Goal: Task Accomplishment & Management: Use online tool/utility

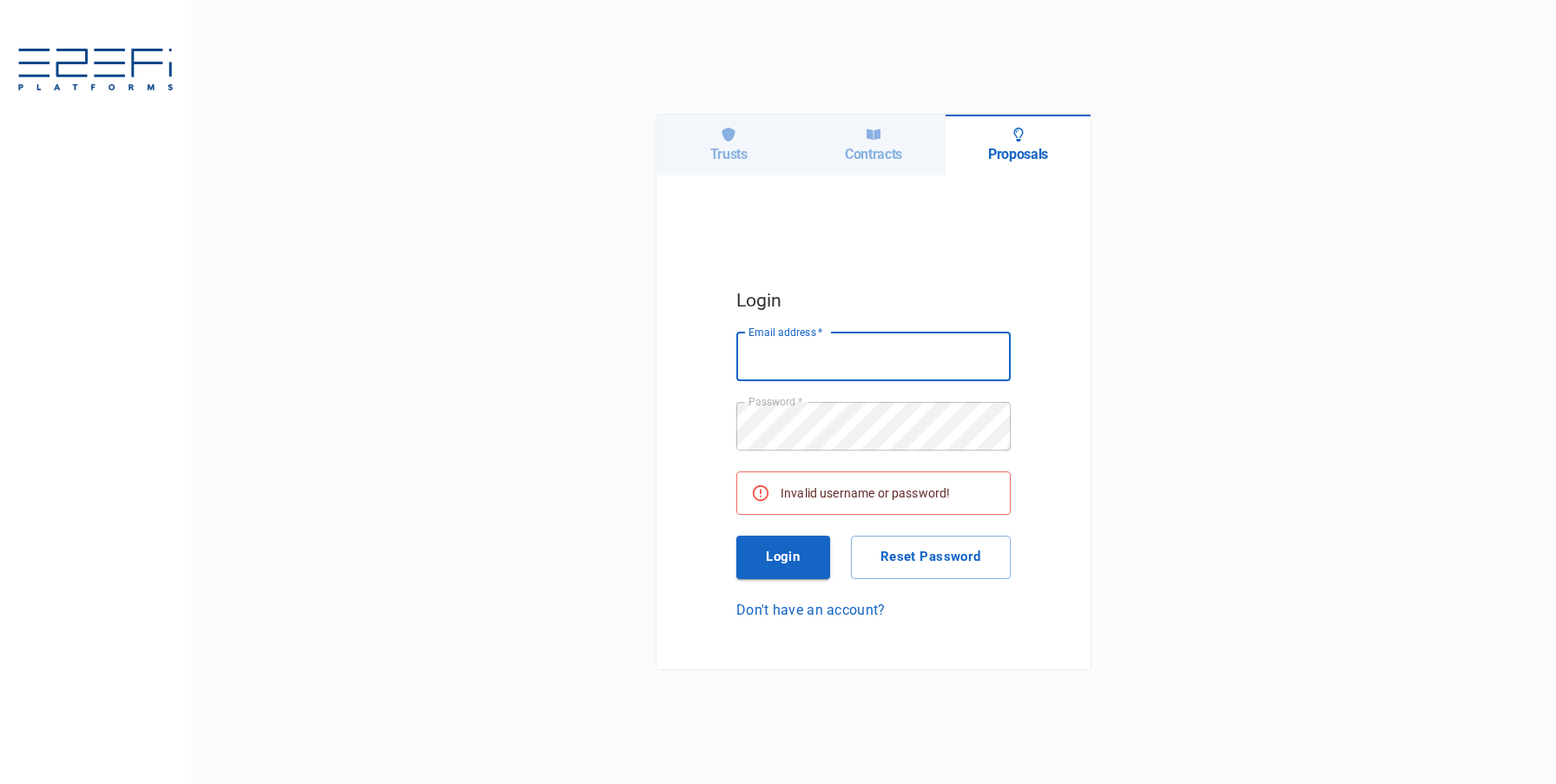
drag, startPoint x: 0, startPoint y: 0, endPoint x: 710, endPoint y: 150, distance: 725.7
click at [710, 147] on h6 "Trusts" at bounding box center [729, 154] width 38 height 17
click at [847, 367] on input "Email address   *" at bounding box center [874, 356] width 275 height 49
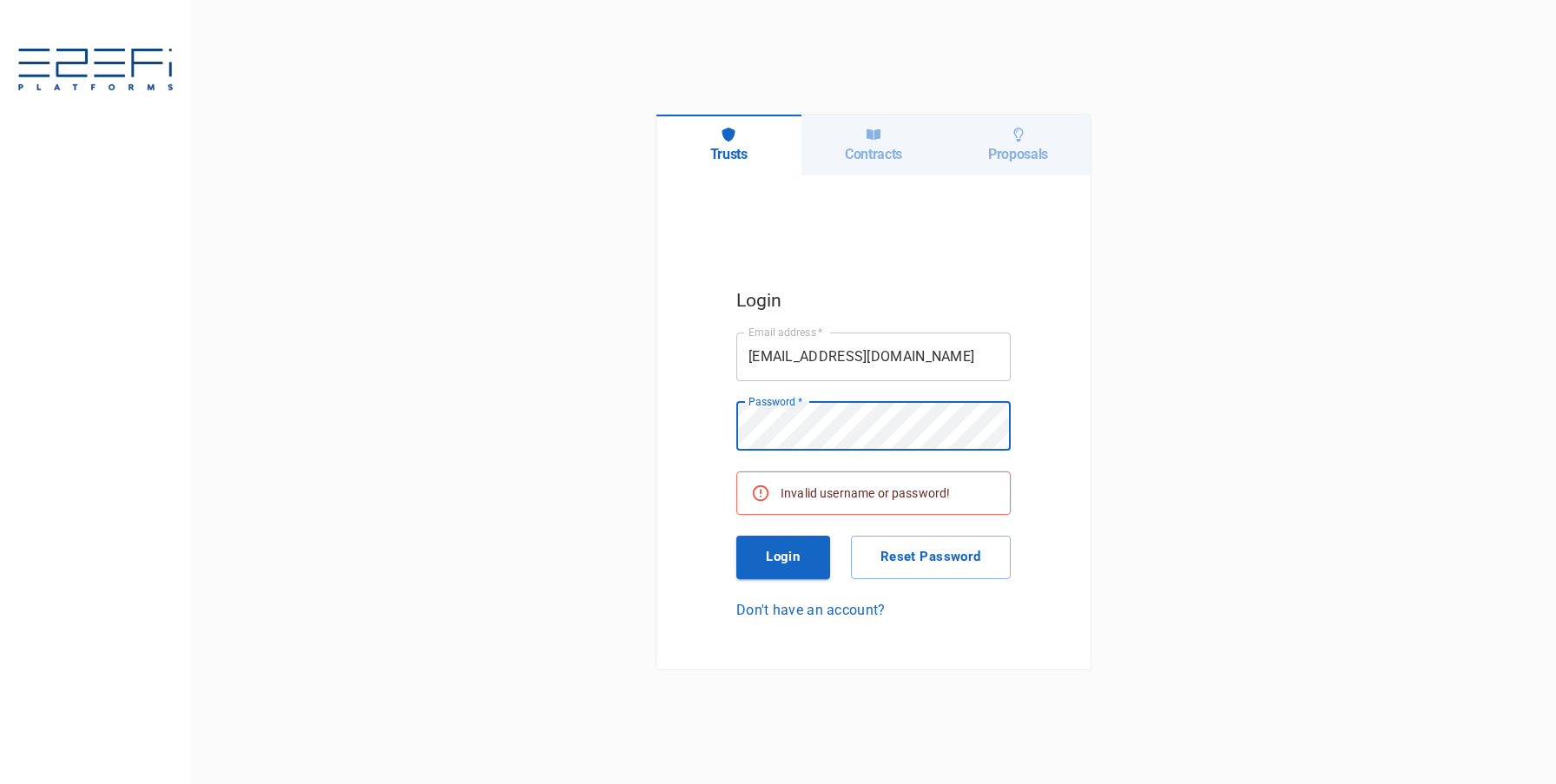
click at [900, 361] on input "[EMAIL_ADDRESS][DOMAIN_NAME]" at bounding box center [874, 356] width 275 height 49
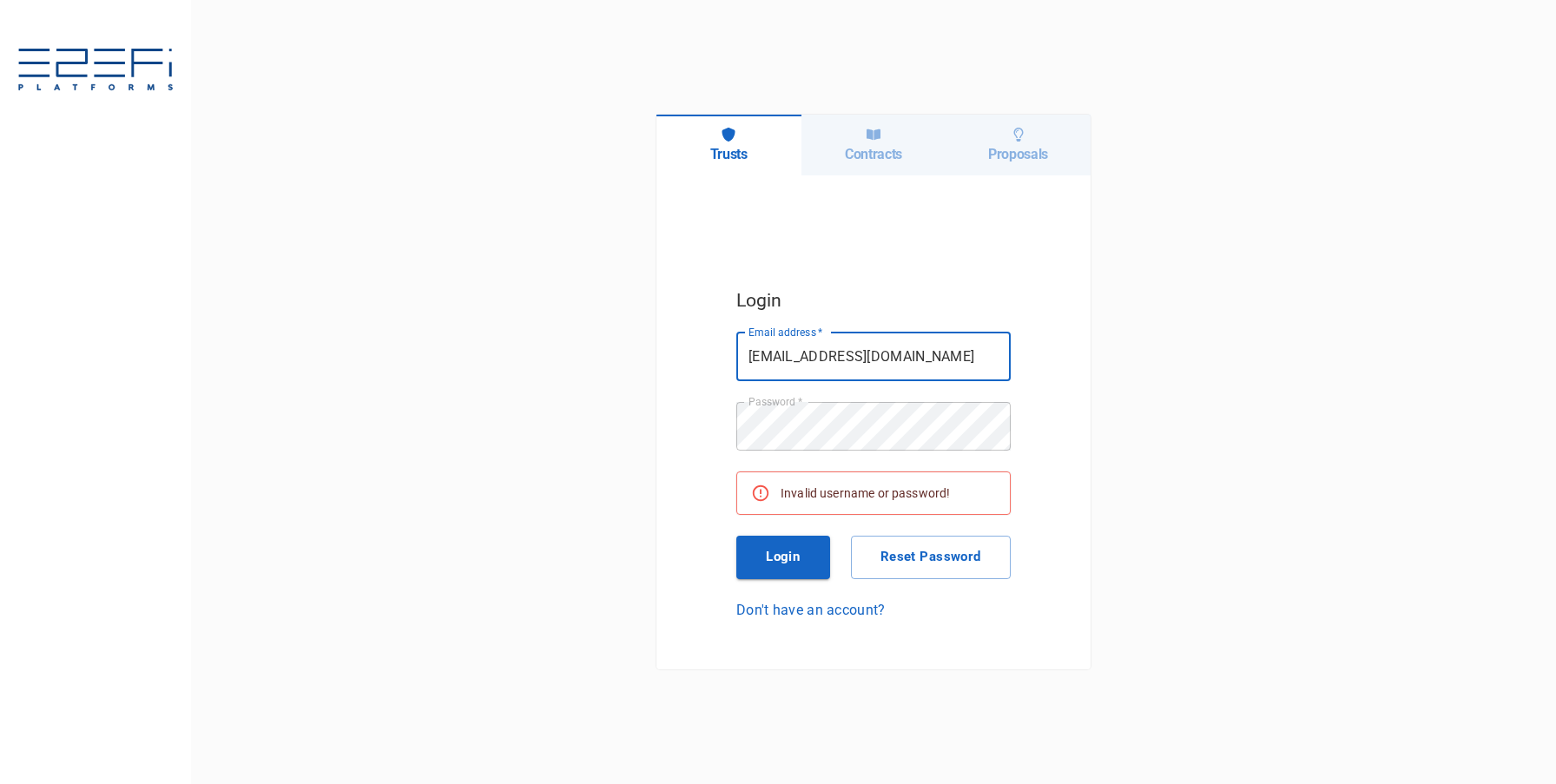
click at [900, 361] on input "[EMAIL_ADDRESS][DOMAIN_NAME]" at bounding box center [874, 356] width 275 height 49
type input "[PERSON_NAME][EMAIL_ADDRESS][DOMAIN_NAME]"
click at [807, 563] on button "Login" at bounding box center [783, 557] width 94 height 44
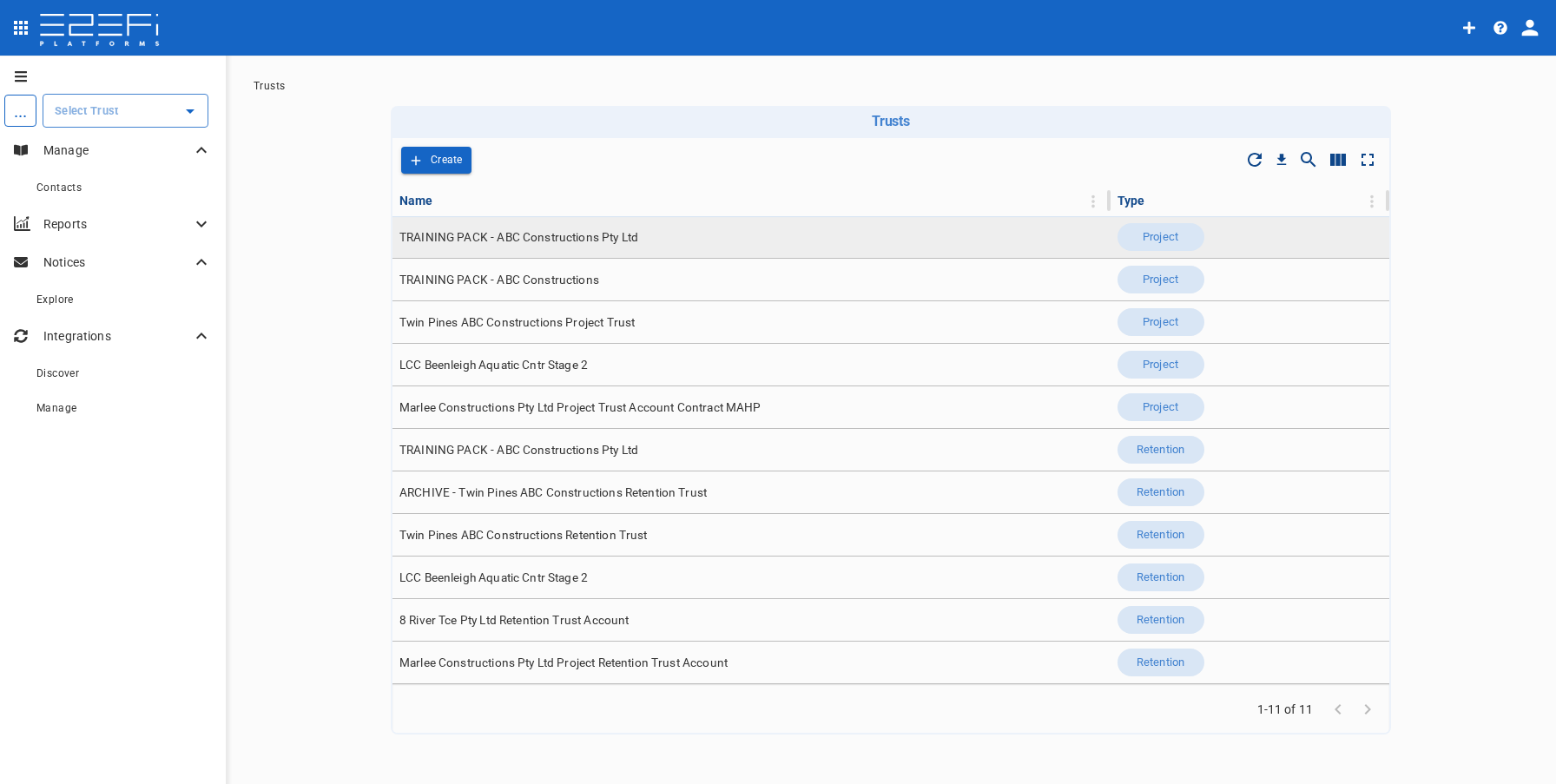
click at [611, 237] on span "TRAINING PACK - ABC Constructions Pty Ltd" at bounding box center [519, 237] width 239 height 17
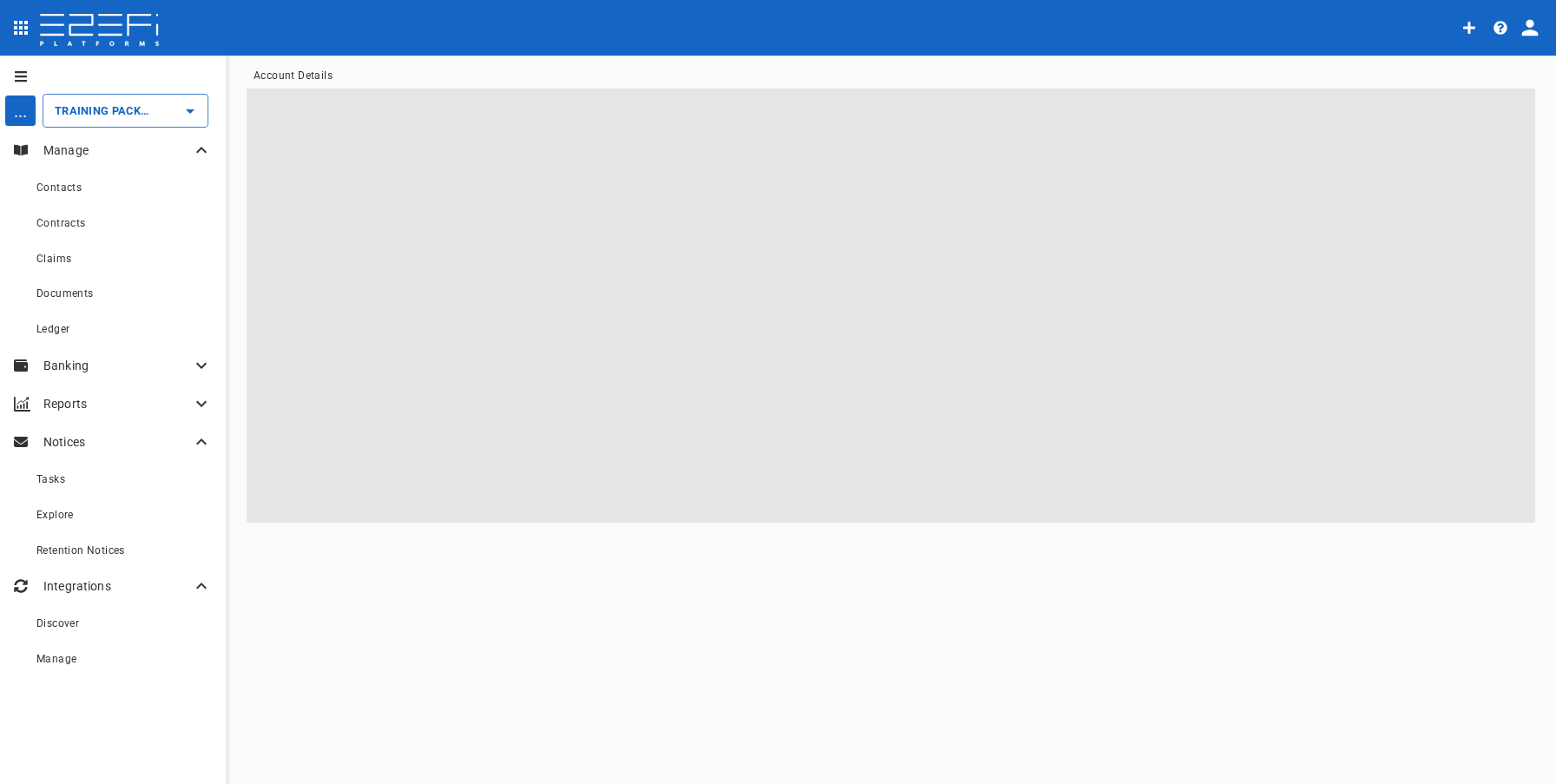
type input "TRAINING PACK - ABC Constructions Pty Ltd"
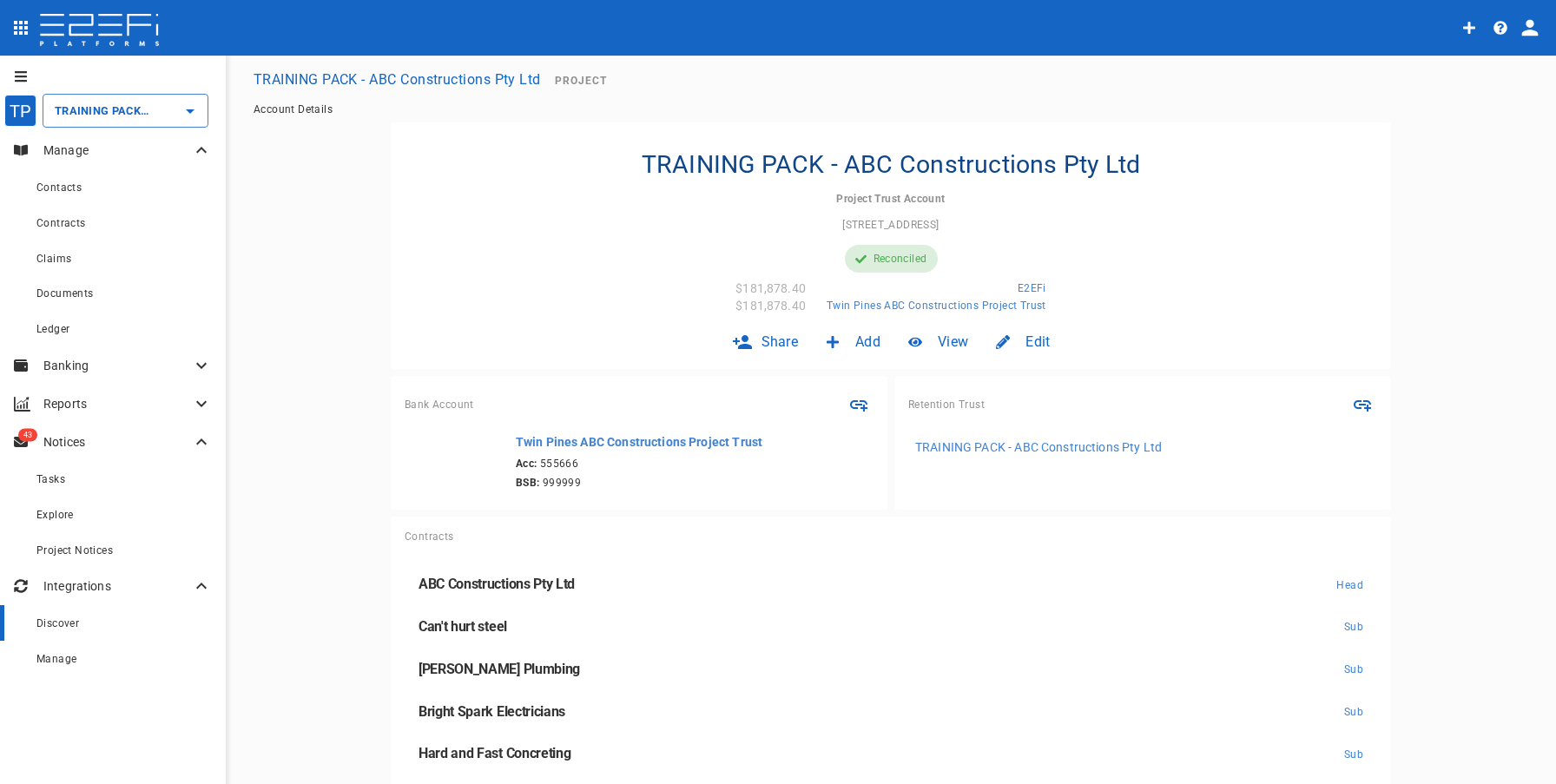
click at [131, 617] on div "Discover" at bounding box center [124, 622] width 176 height 22
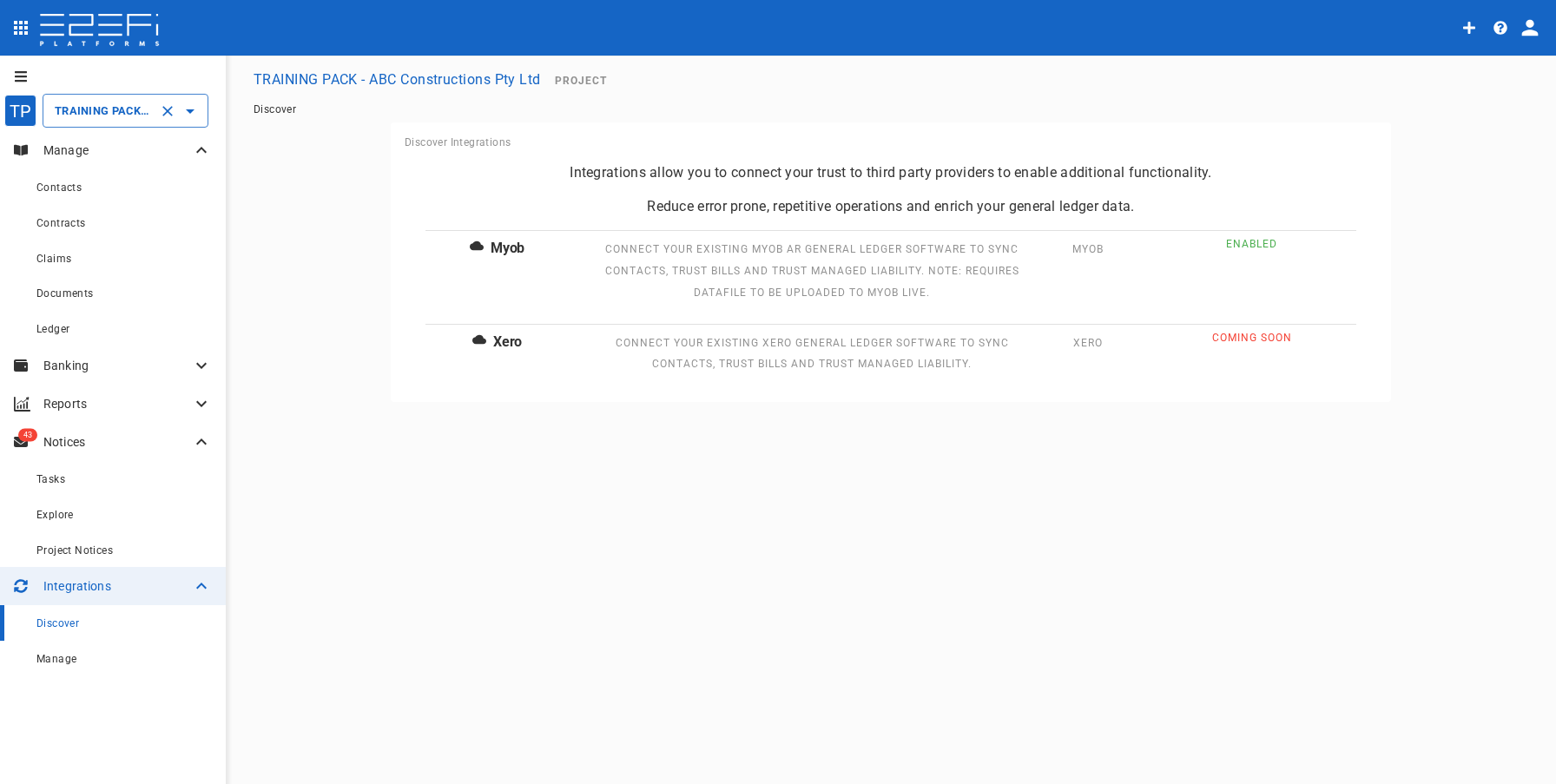
click at [161, 114] on icon "Clear" at bounding box center [168, 111] width 18 height 18
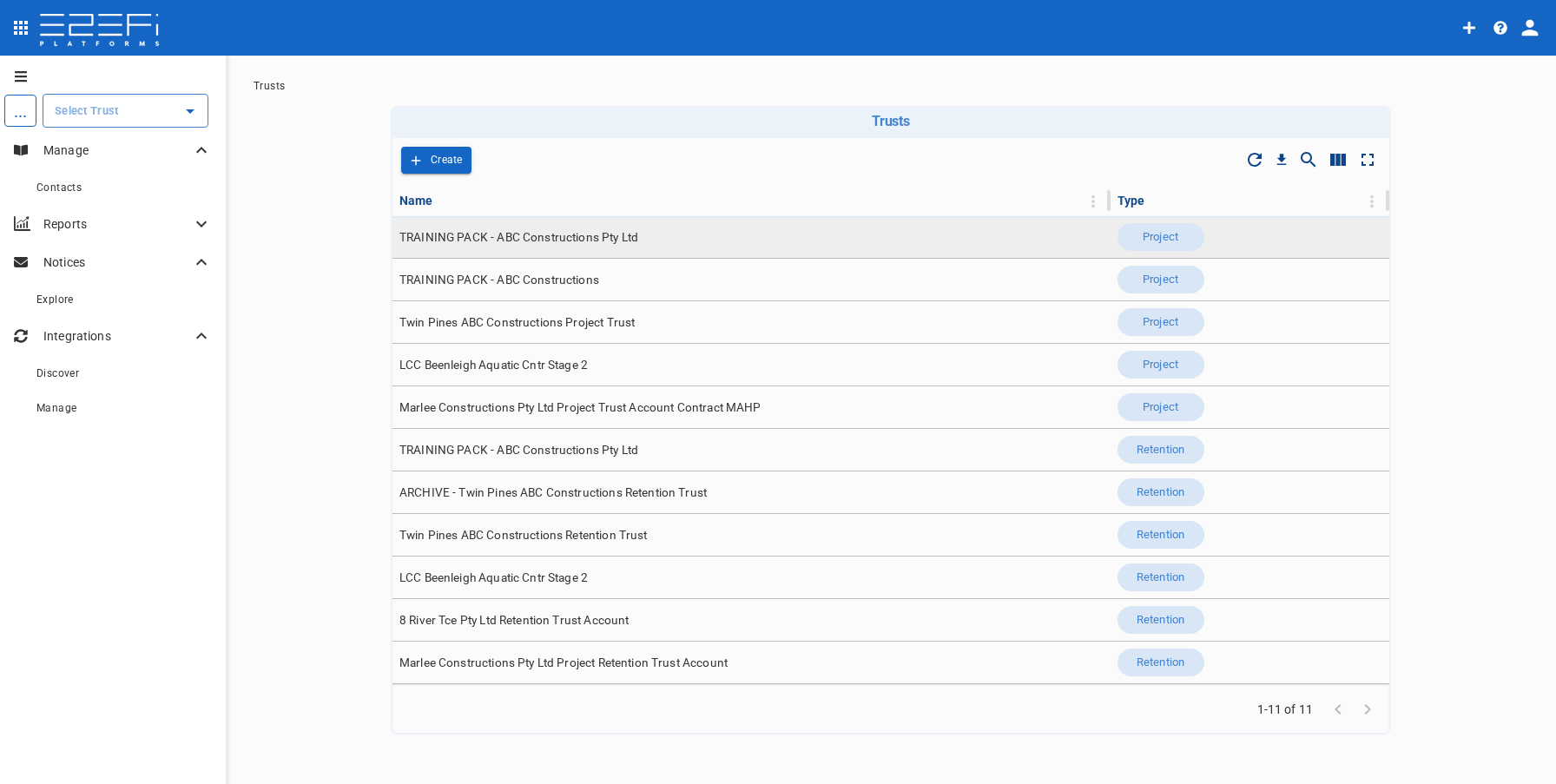
click at [599, 249] on td "TRAINING PACK - ABC Constructions Pty Ltd" at bounding box center [752, 237] width 718 height 42
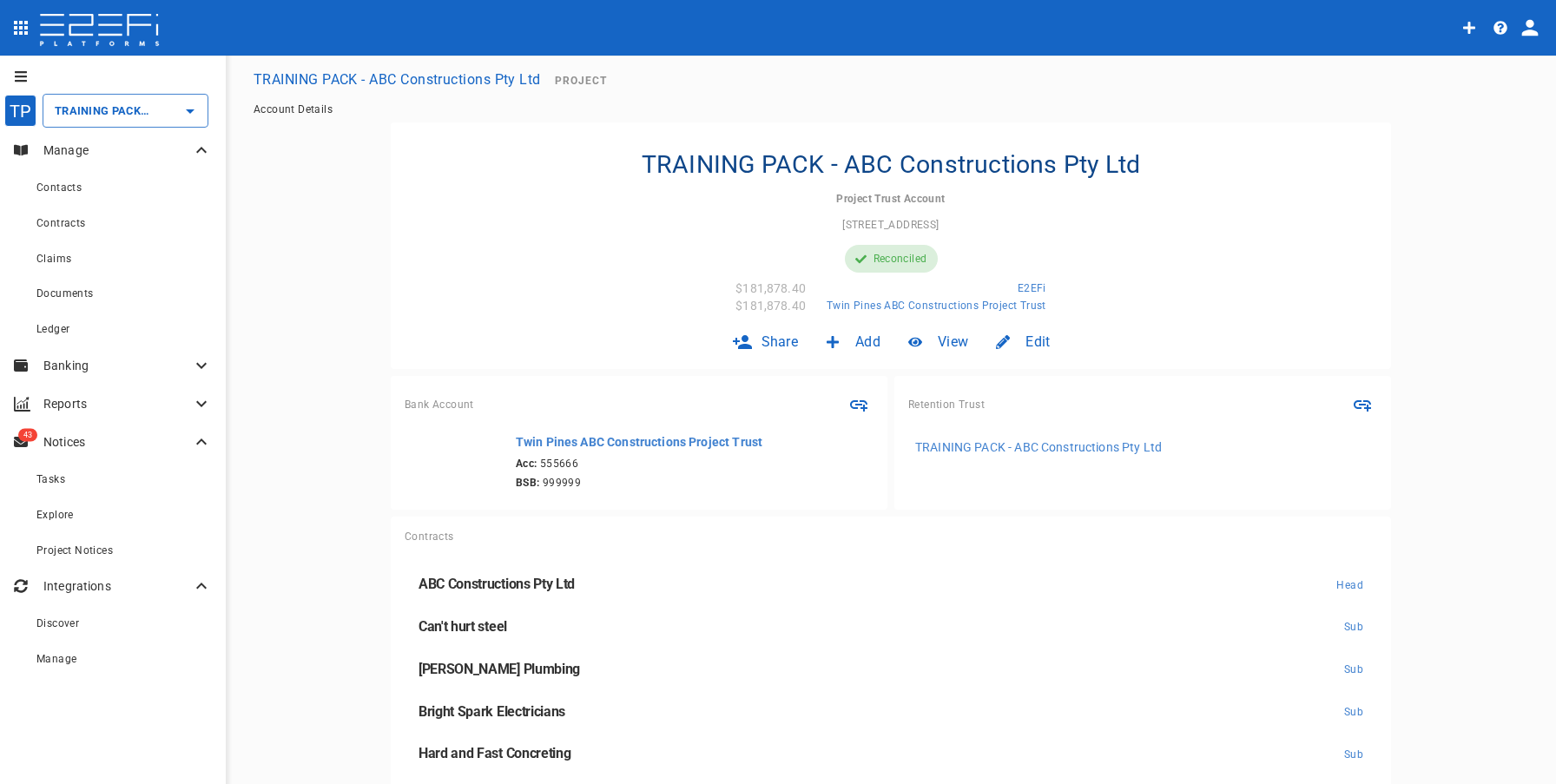
type input "TRAINING PACK - ABC Constructions Pty Ltd"
click at [125, 255] on div "Claims" at bounding box center [124, 259] width 176 height 22
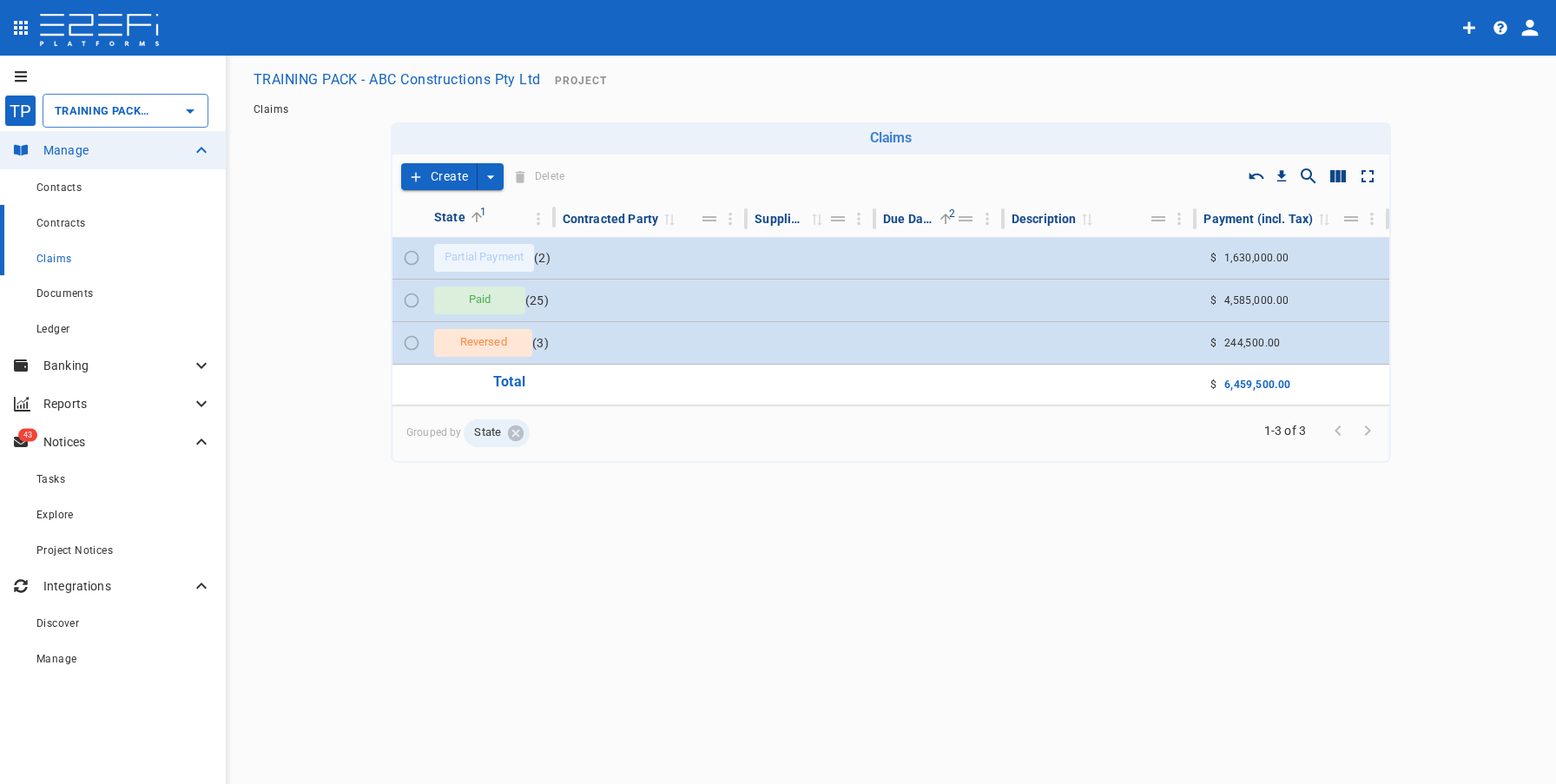
click at [124, 225] on div "Contracts" at bounding box center [124, 223] width 176 height 22
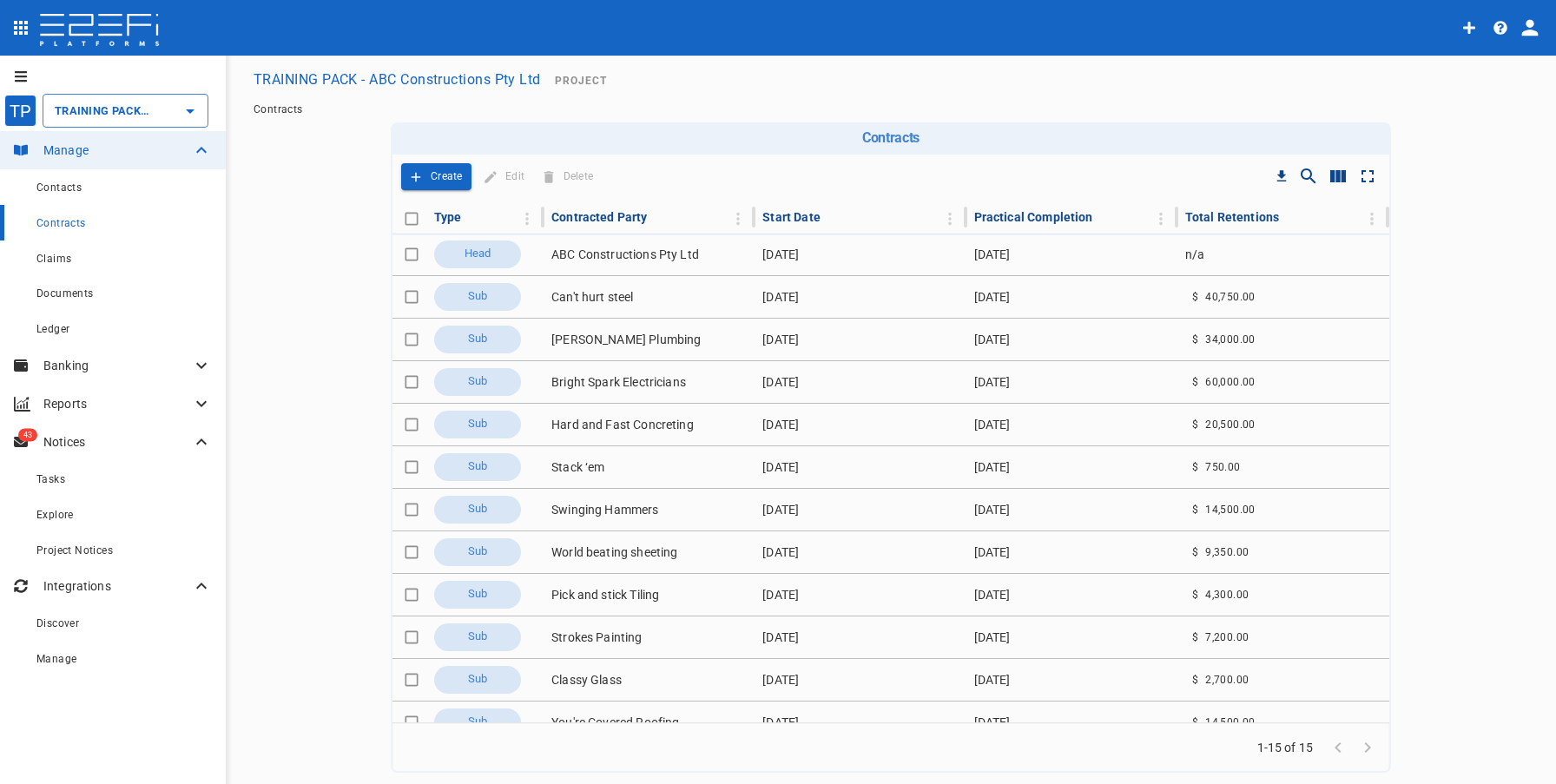
click at [1531, 35] on icon "profile" at bounding box center [1530, 28] width 17 height 17
click at [1496, 81] on span "Organisation" at bounding box center [1479, 76] width 73 height 20
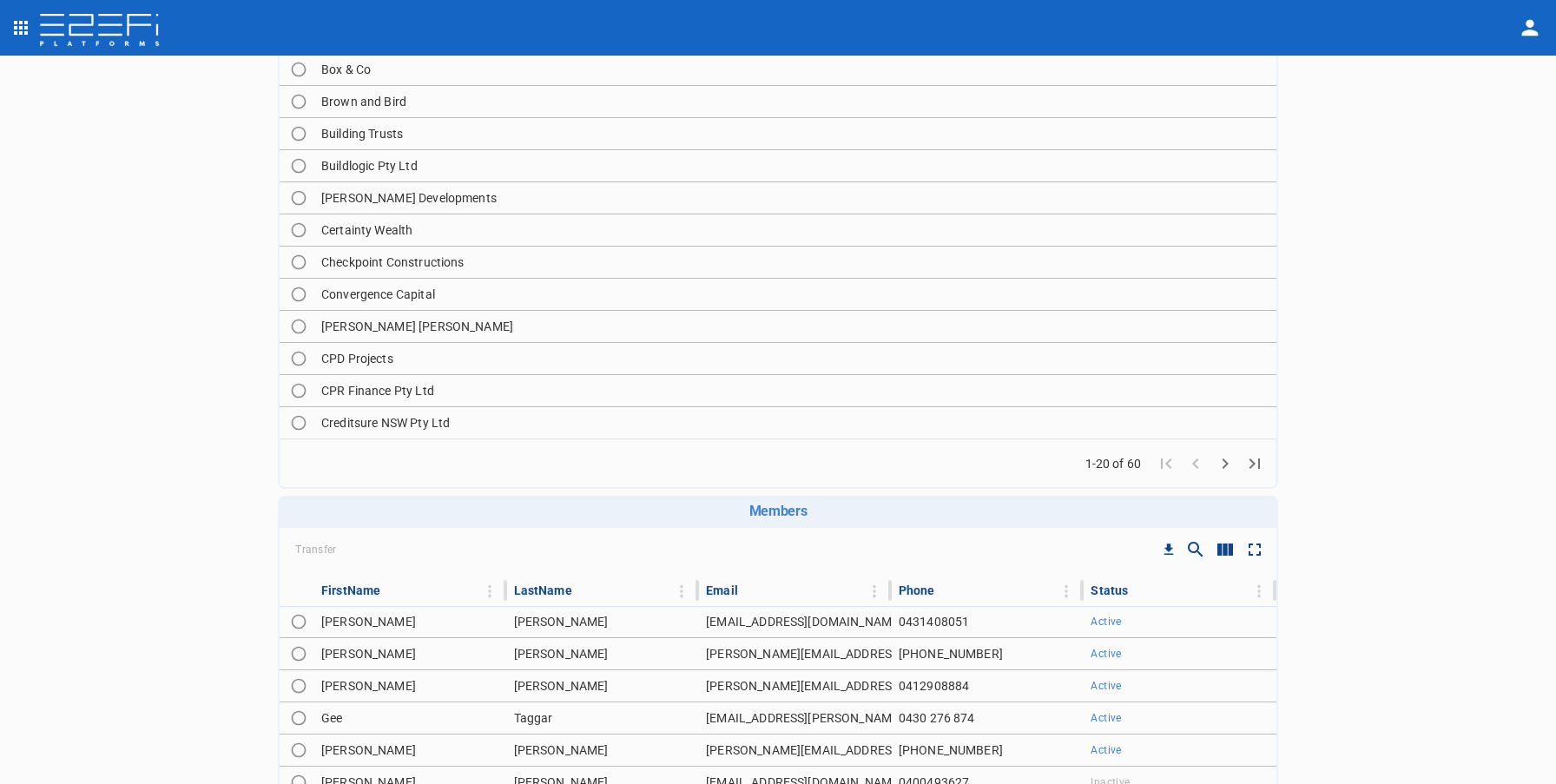
scroll to position [13, 0]
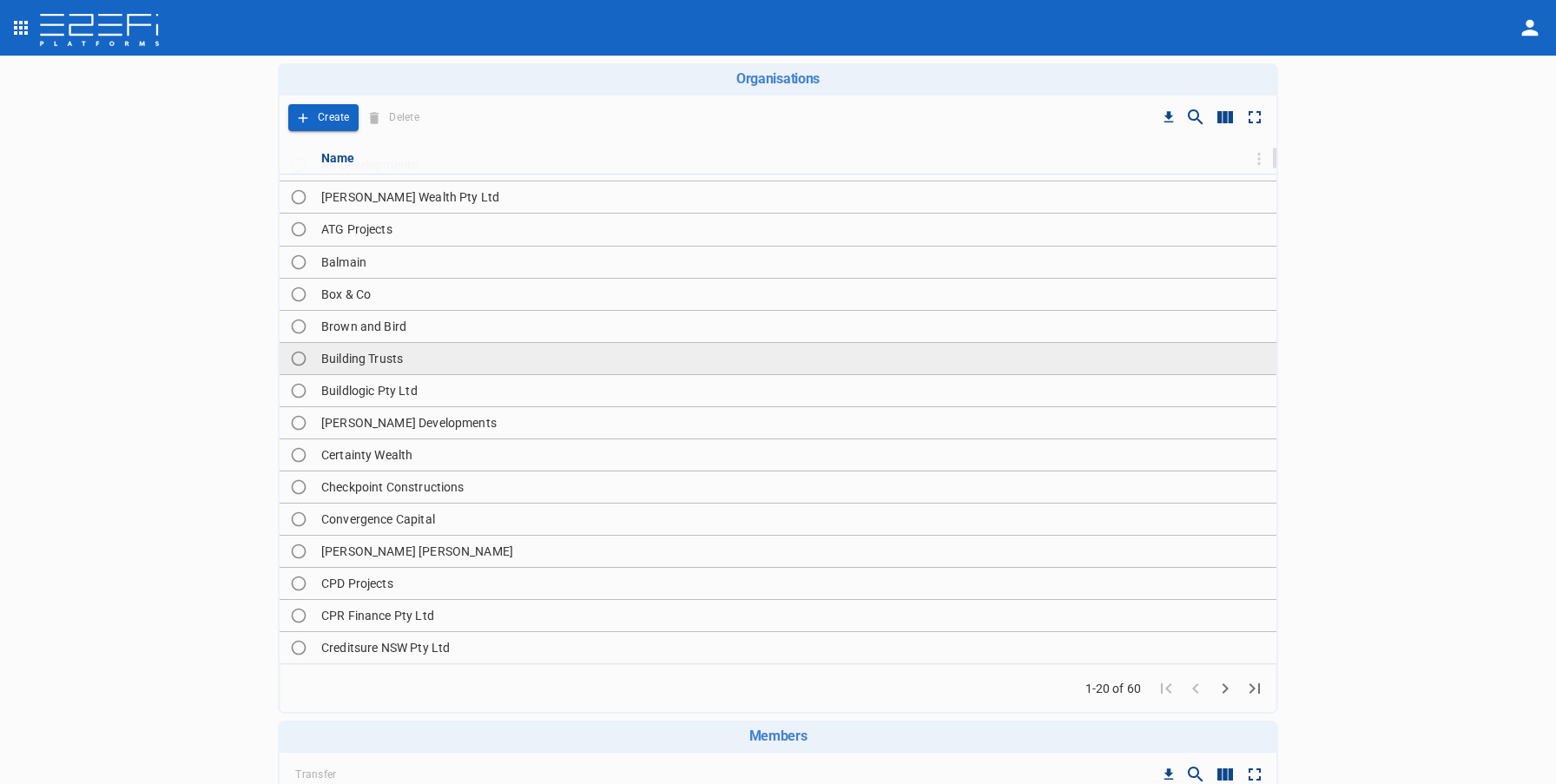
click at [541, 356] on td "Building Trusts" at bounding box center [795, 359] width 962 height 32
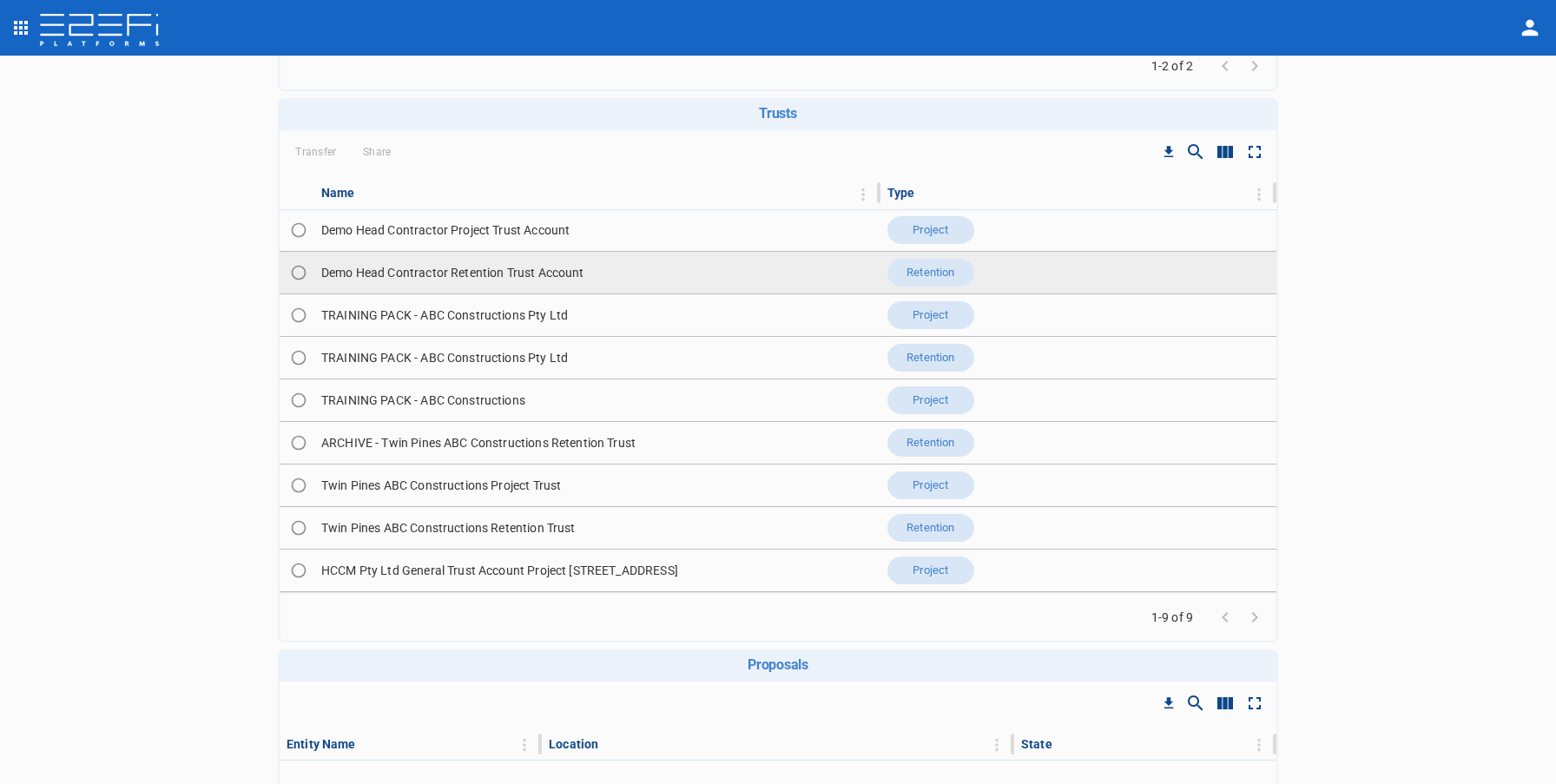
scroll to position [534, 0]
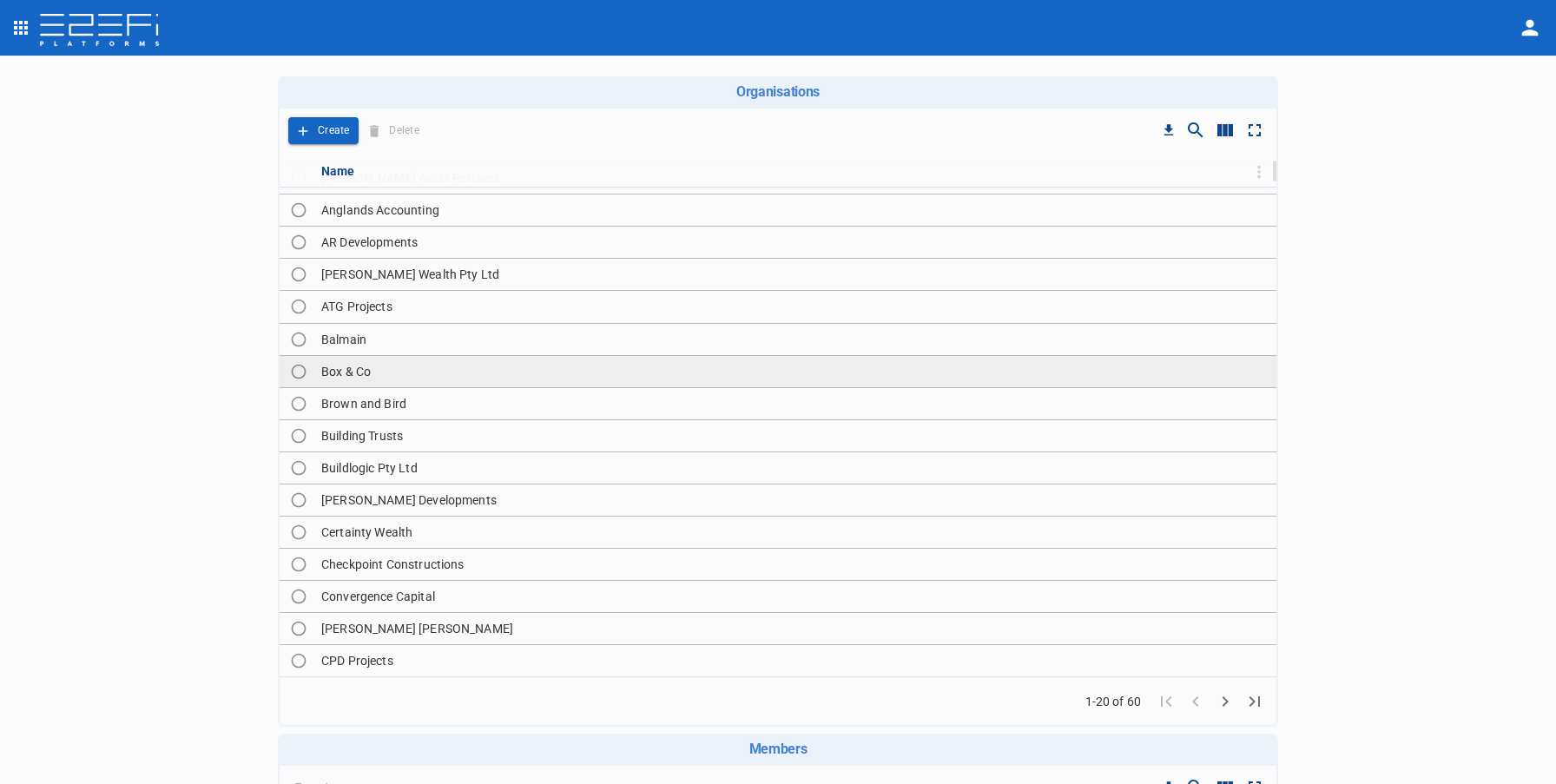
scroll to position [101, 0]
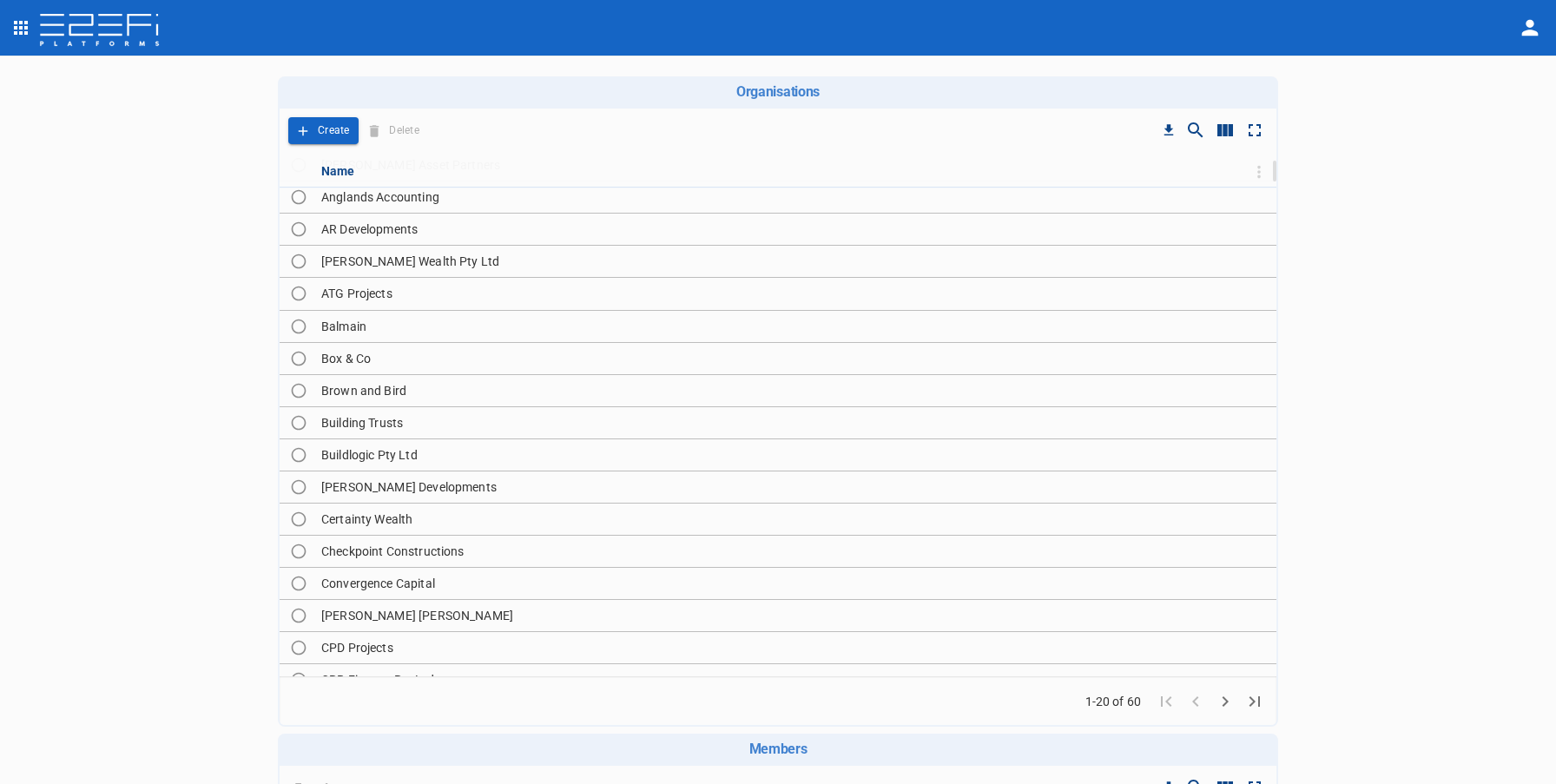
click at [1227, 696] on icon "Go to next page" at bounding box center [1225, 701] width 21 height 21
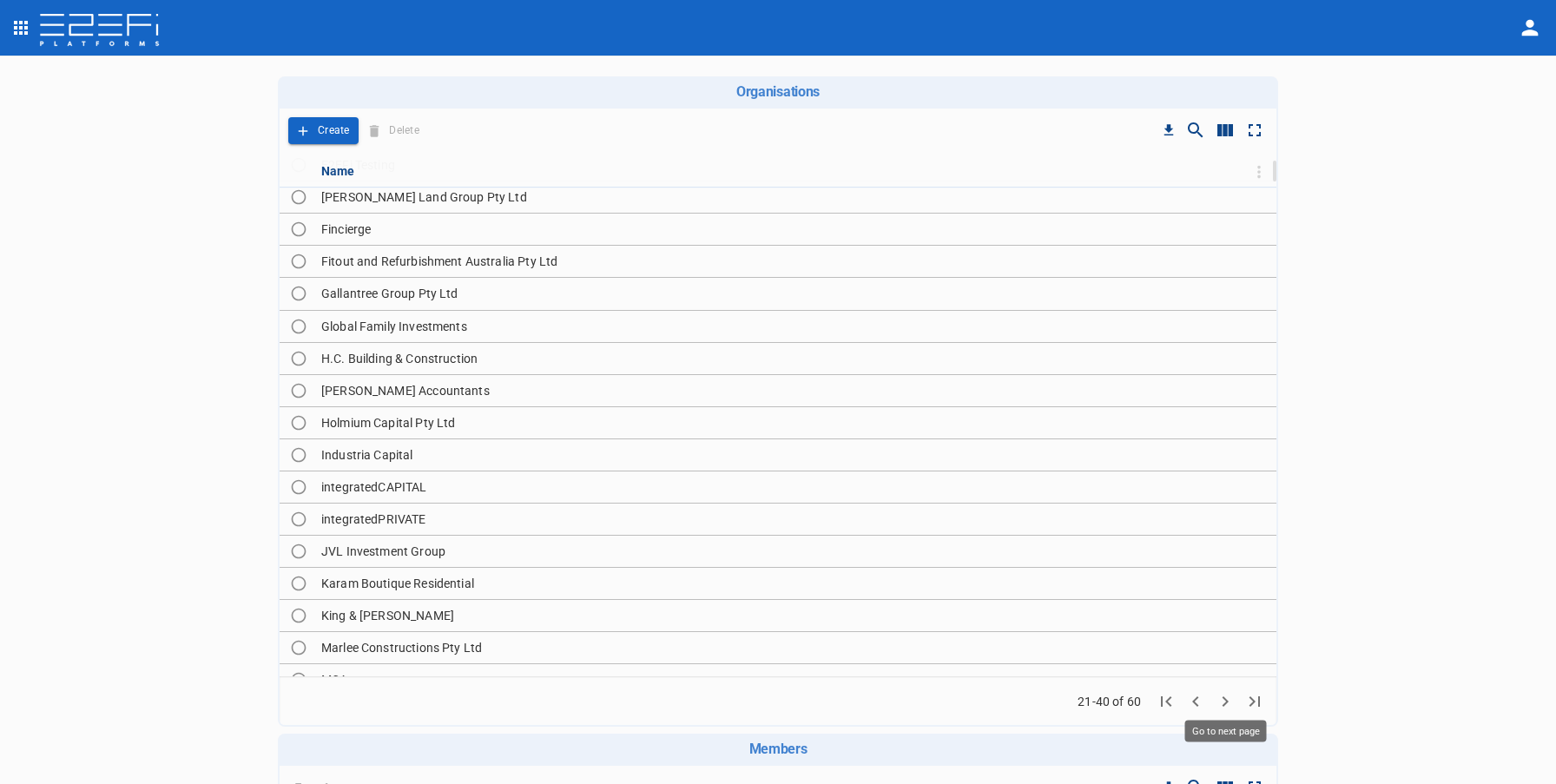
click at [1227, 696] on icon "Go to next page" at bounding box center [1225, 701] width 21 height 21
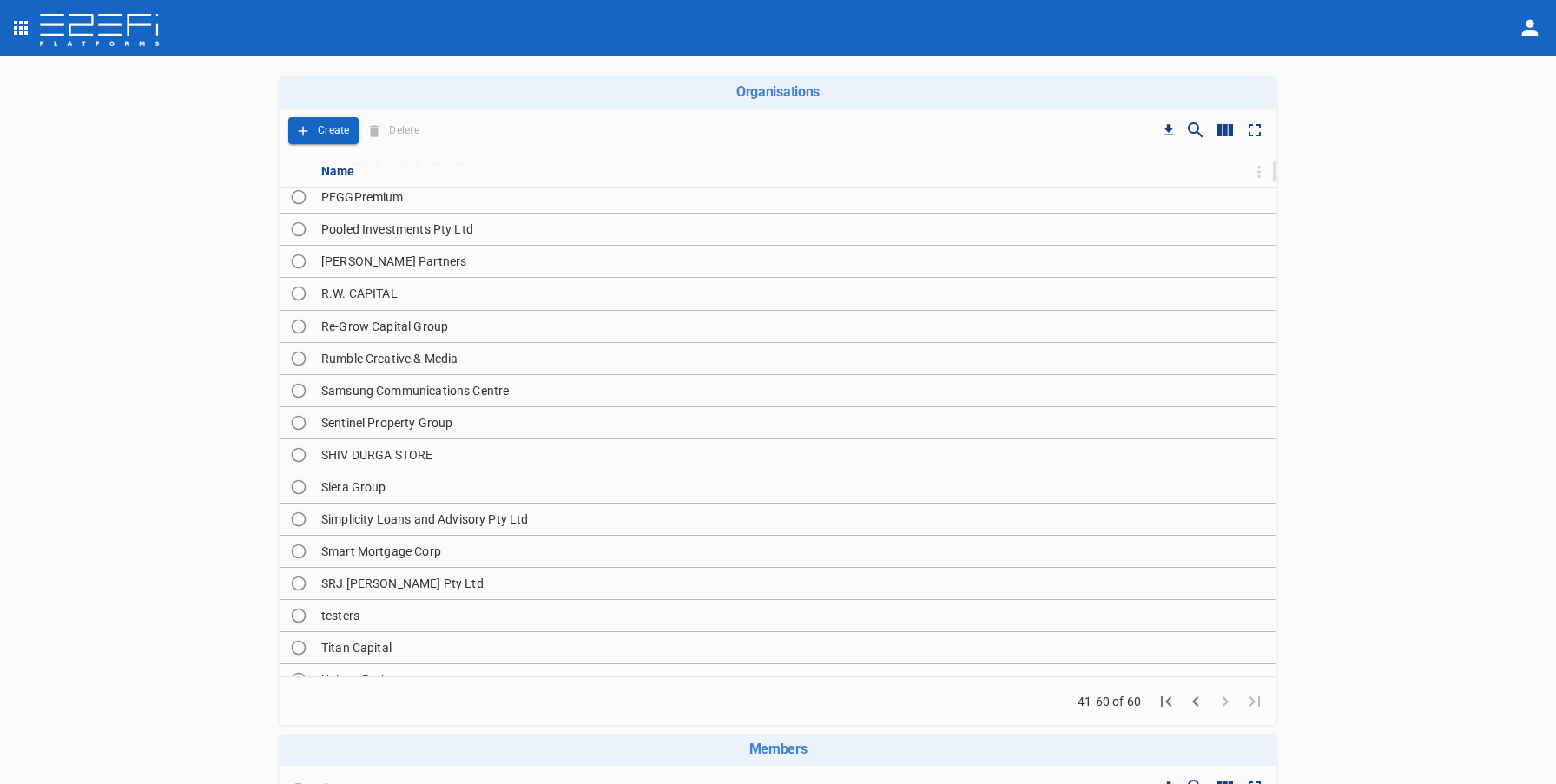
click at [1203, 702] on icon "Go to previous page" at bounding box center [1195, 701] width 21 height 21
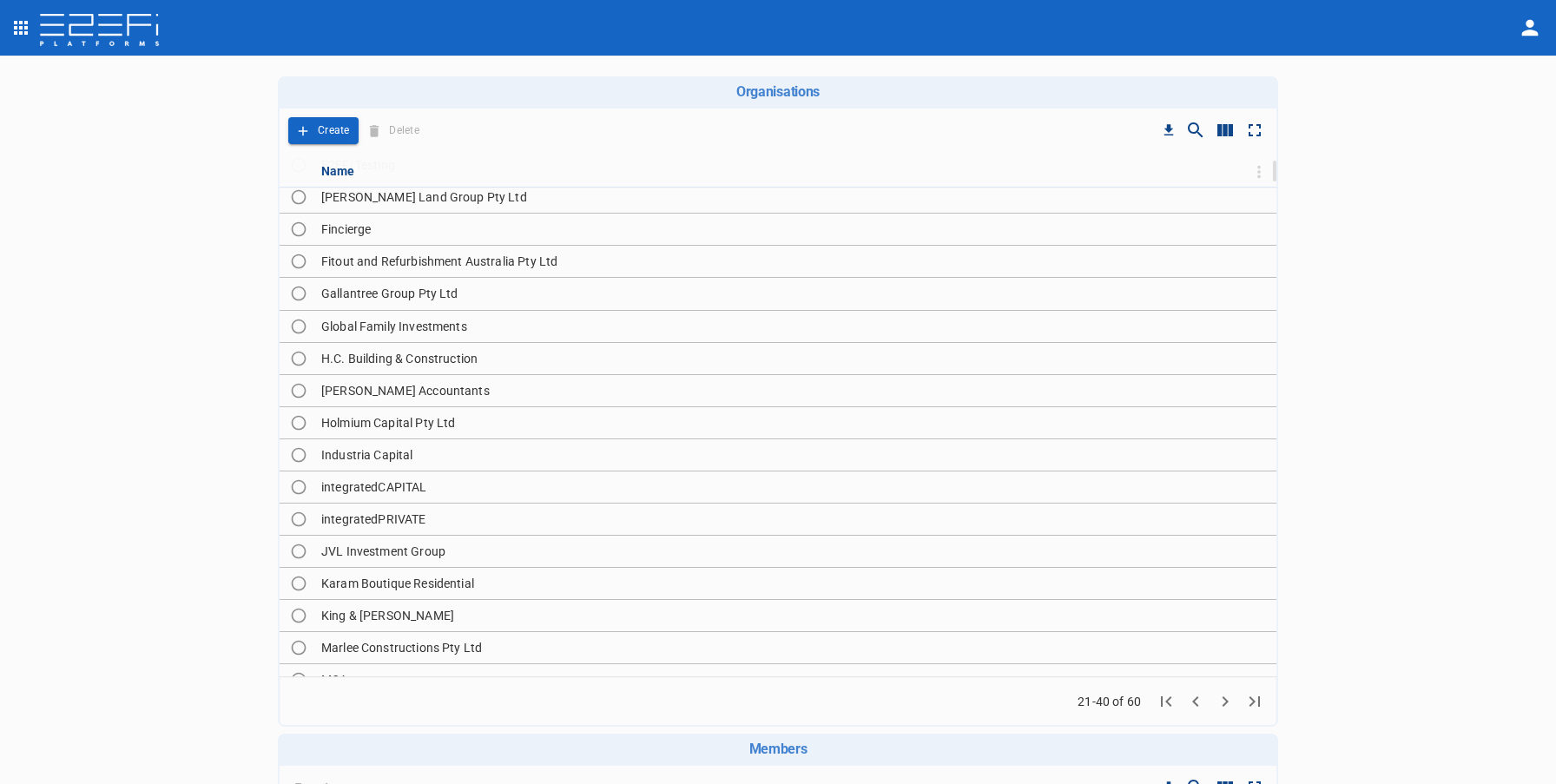
click at [1203, 703] on icon "Go to previous page" at bounding box center [1195, 701] width 21 height 21
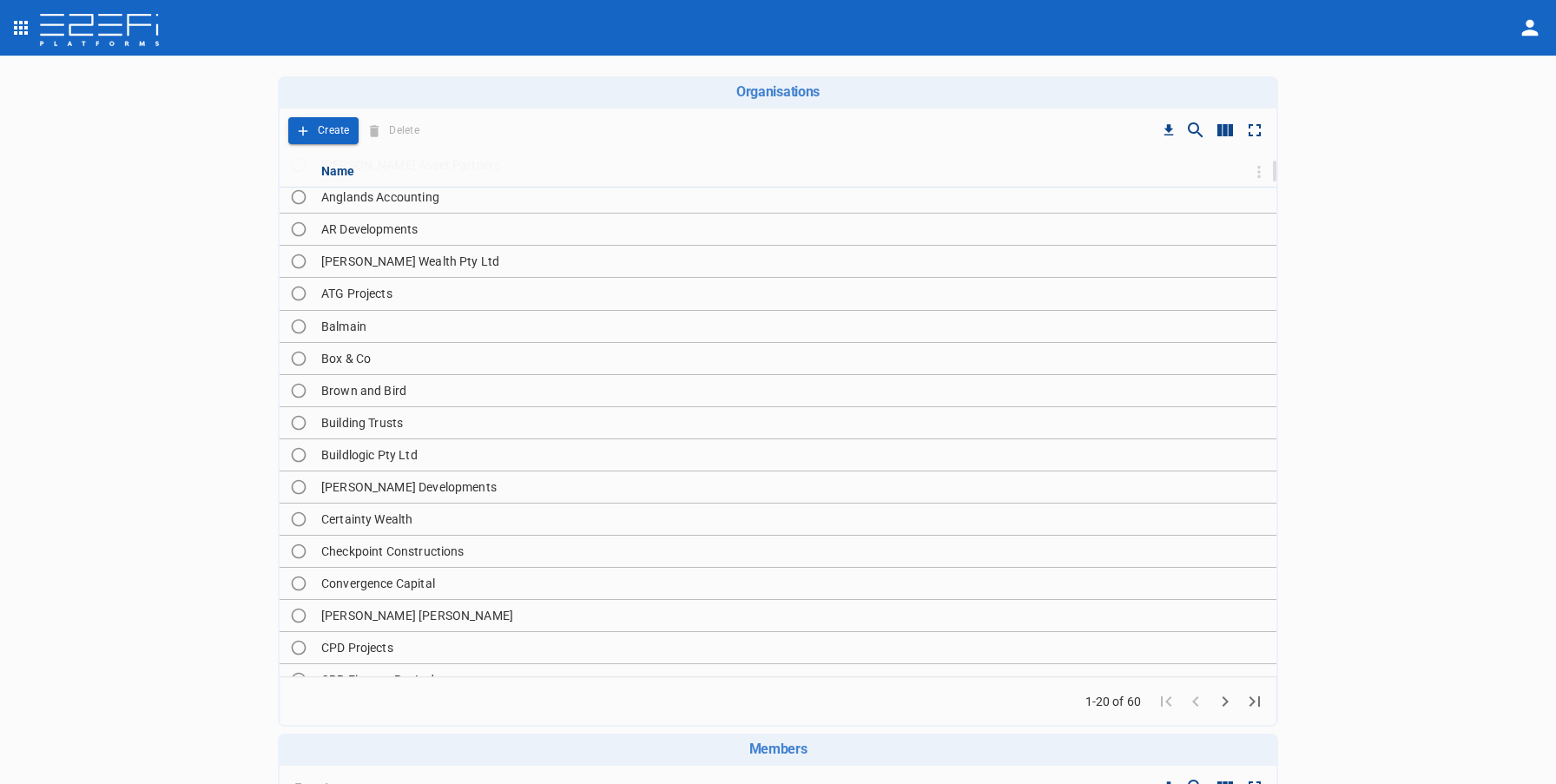
click at [64, 27] on img at bounding box center [99, 31] width 122 height 35
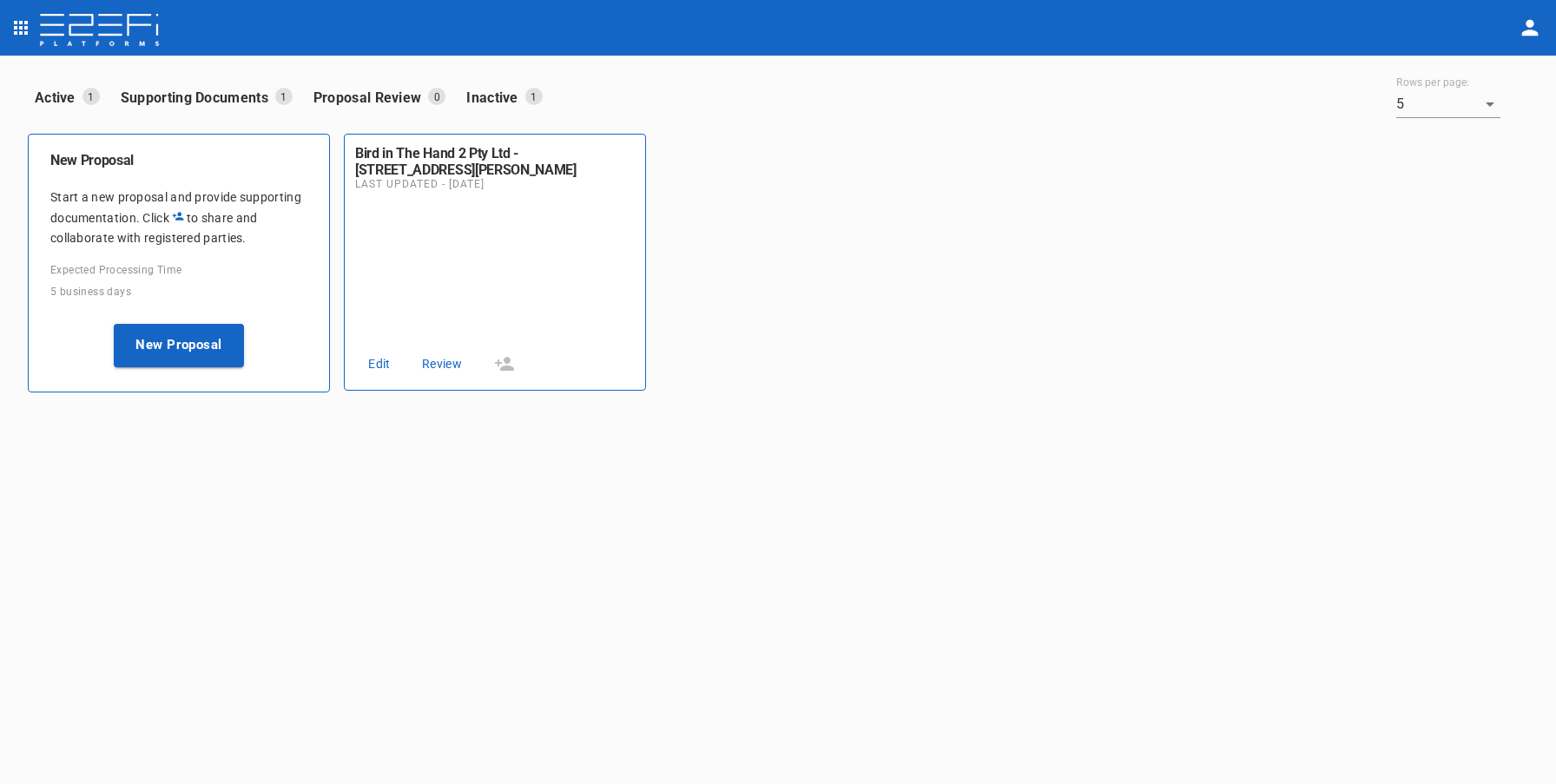
click at [11, 22] on icon "open drawer" at bounding box center [21, 28] width 21 height 21
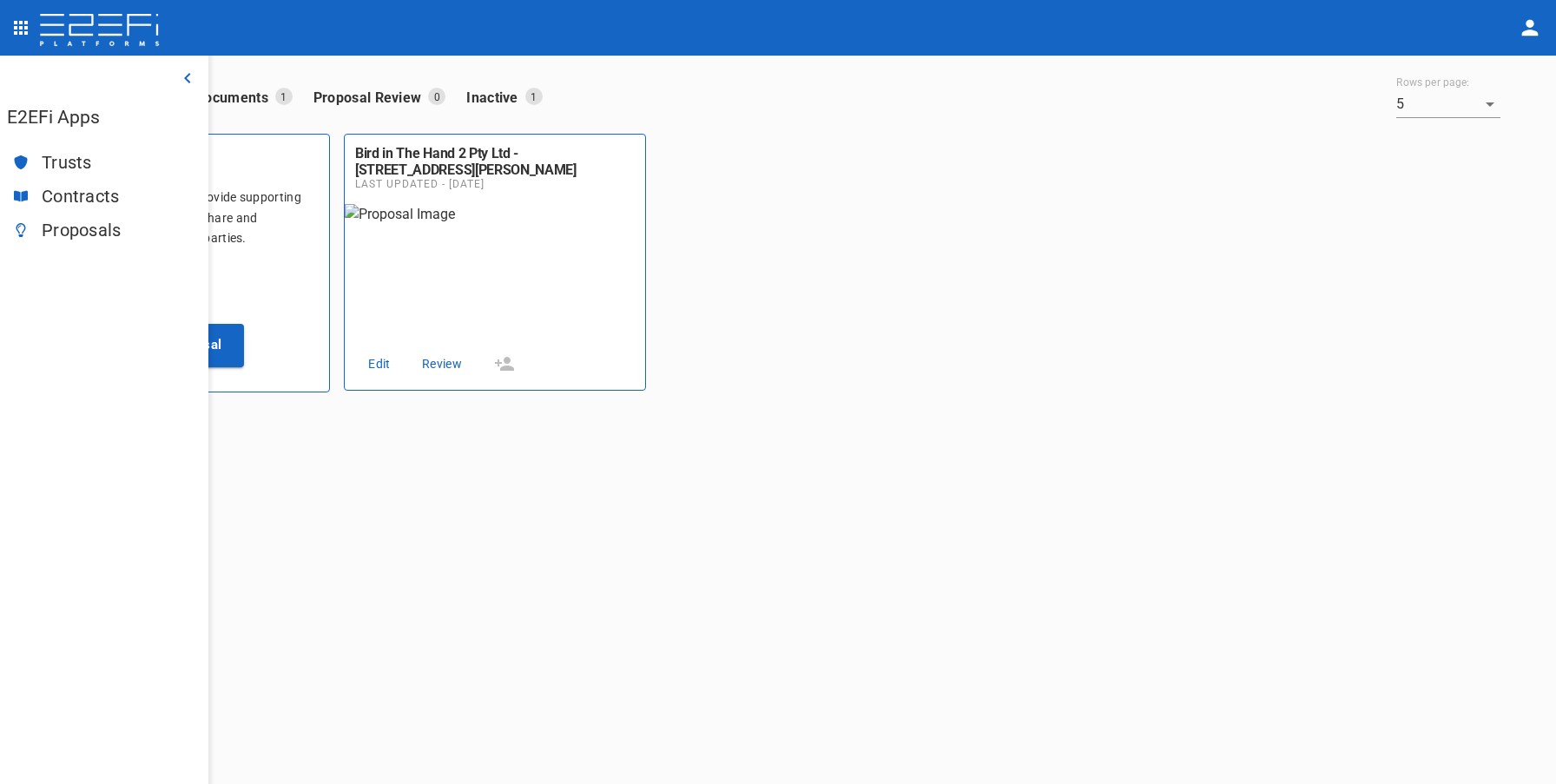
click at [50, 156] on span "Trusts" at bounding box center [118, 163] width 153 height 20
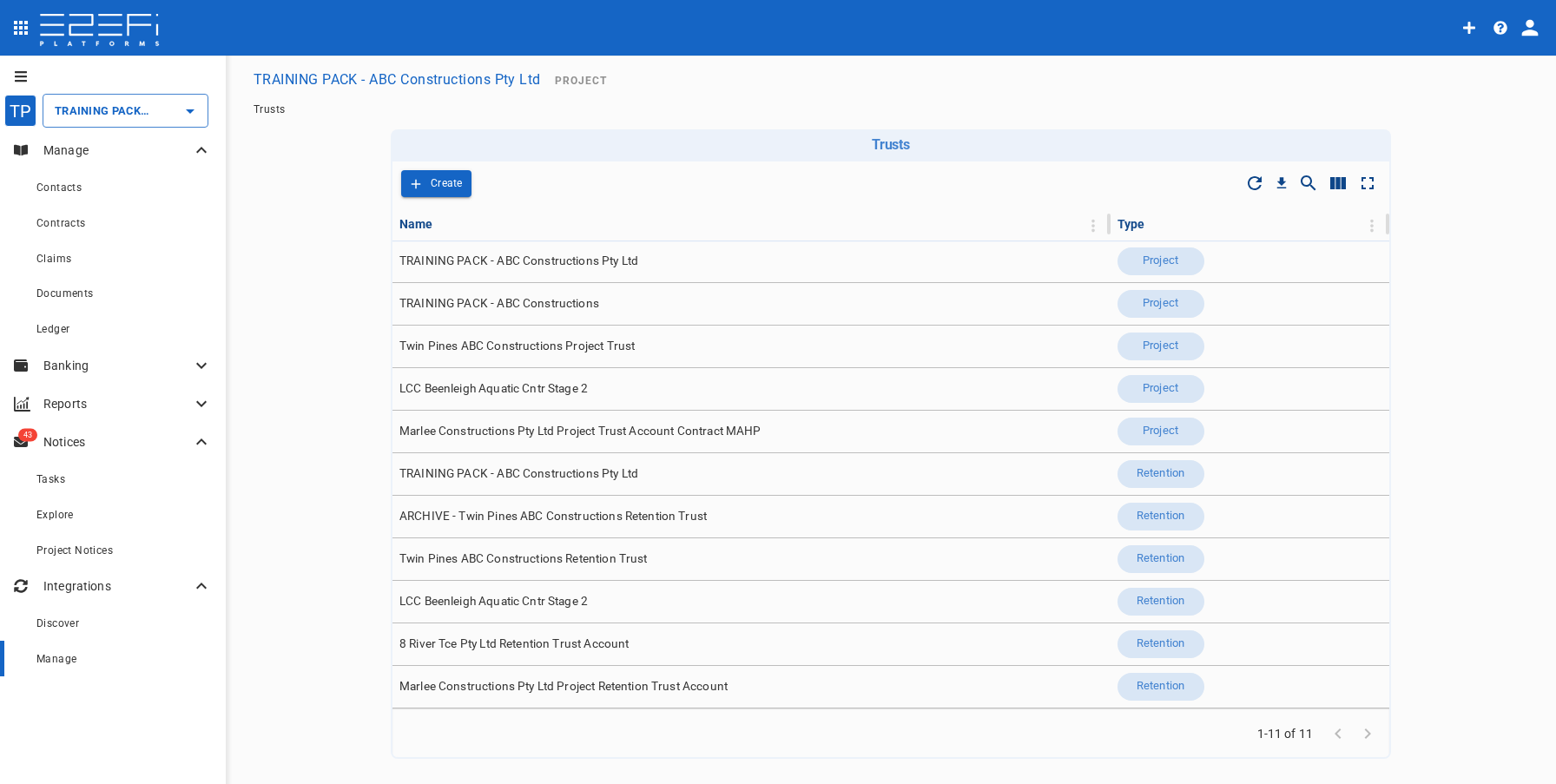
click at [113, 656] on div "Manage" at bounding box center [124, 658] width 176 height 22
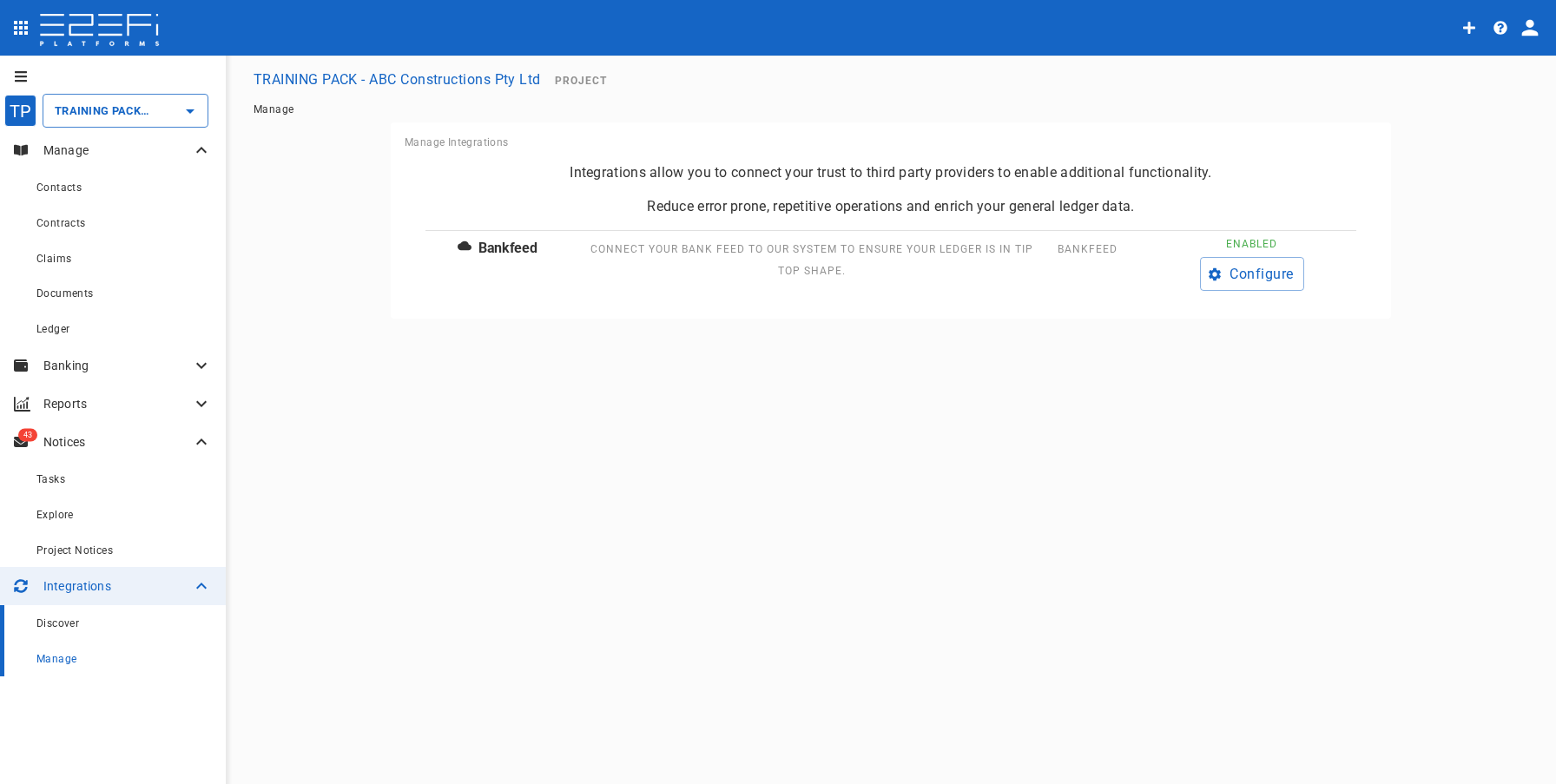
click at [119, 632] on div "Discover" at bounding box center [124, 622] width 176 height 22
click at [1536, 31] on icon "profile" at bounding box center [1530, 28] width 25 height 25
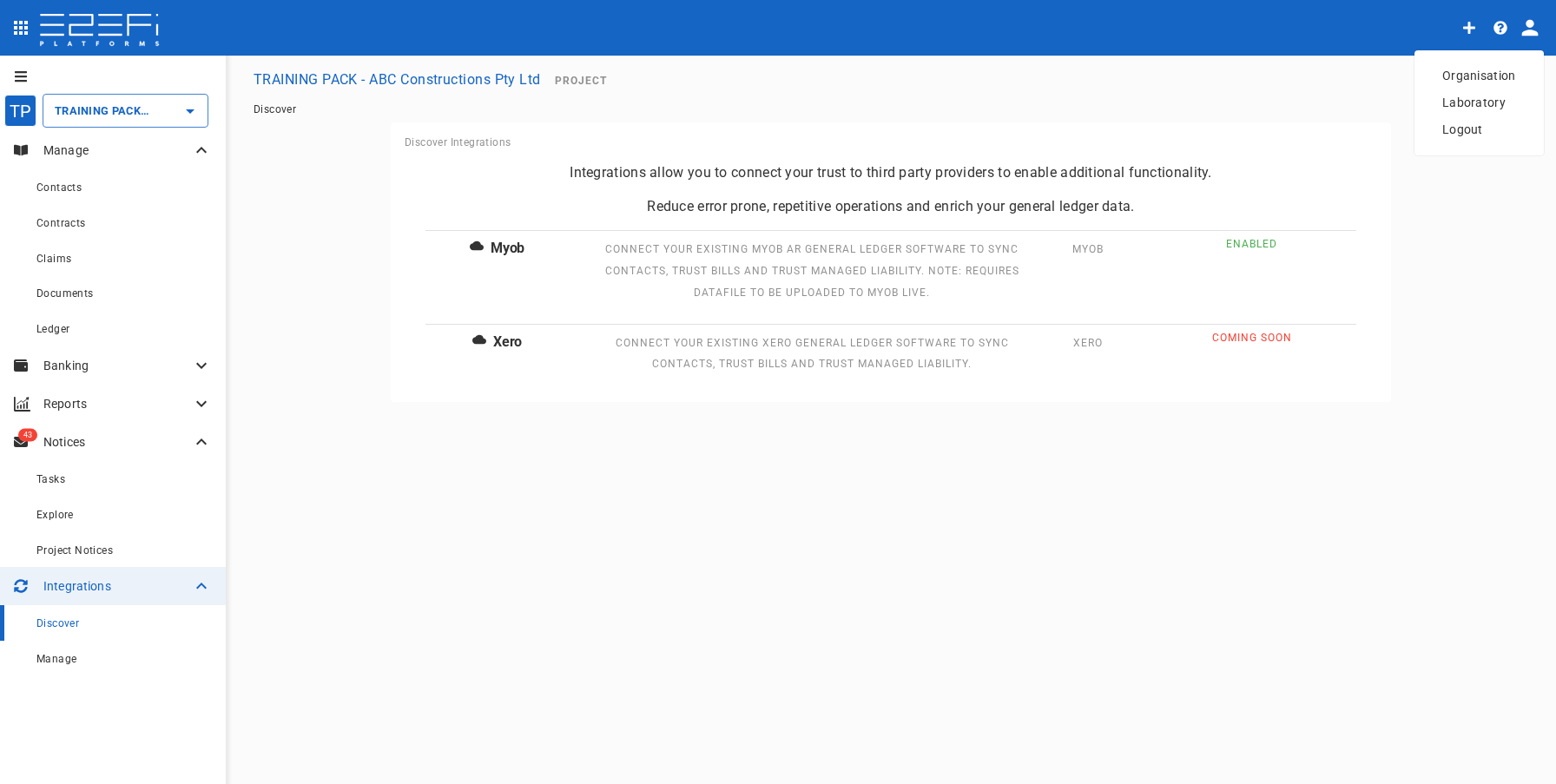
click at [1273, 78] on div at bounding box center [778, 392] width 1556 height 784
click at [129, 652] on div "Manage" at bounding box center [124, 658] width 176 height 22
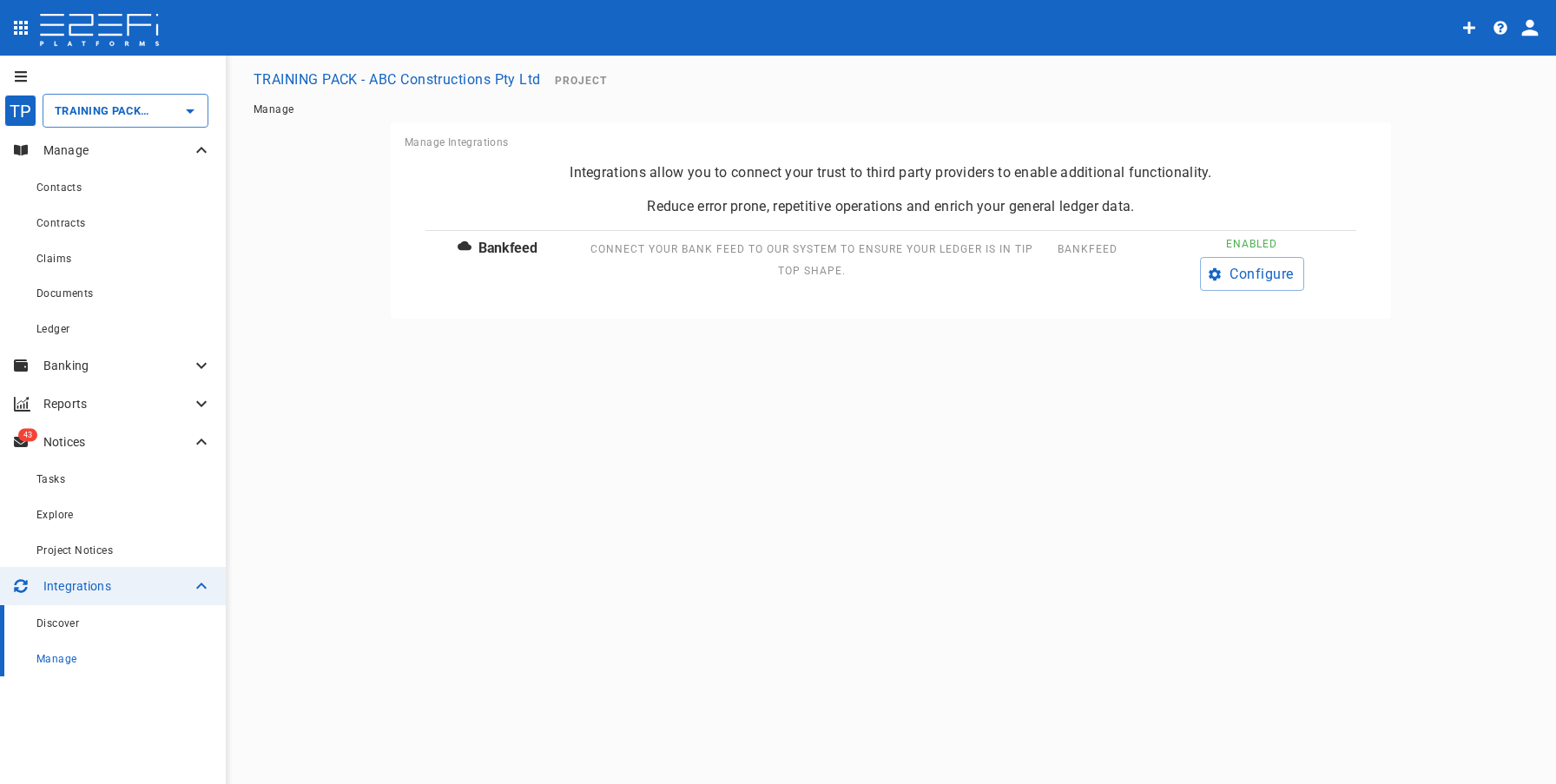
click at [122, 638] on link "Discover" at bounding box center [113, 622] width 226 height 36
click at [1523, 37] on icon "profile" at bounding box center [1530, 28] width 25 height 25
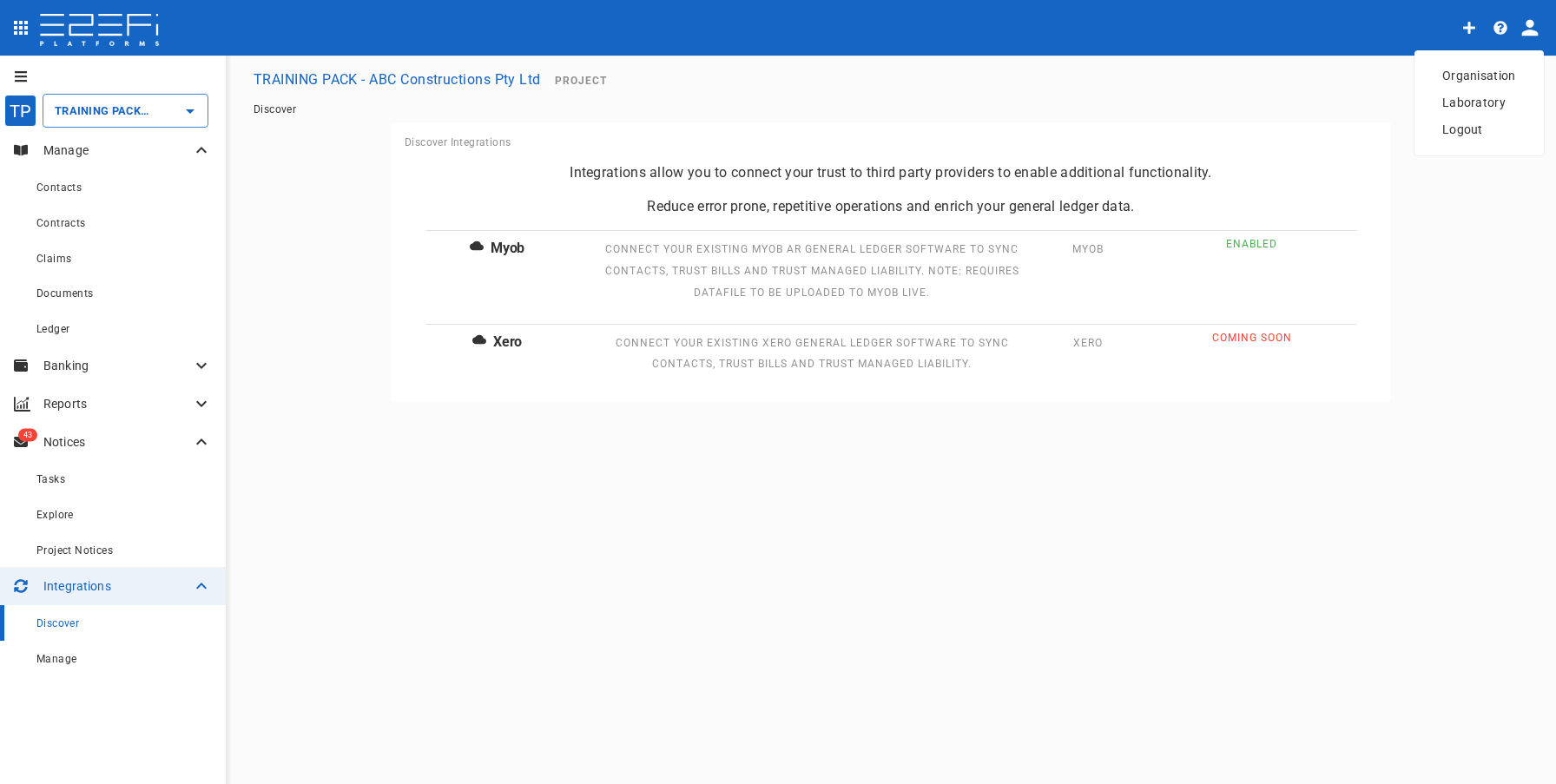
click at [1501, 95] on span "Laboratory" at bounding box center [1479, 103] width 73 height 20
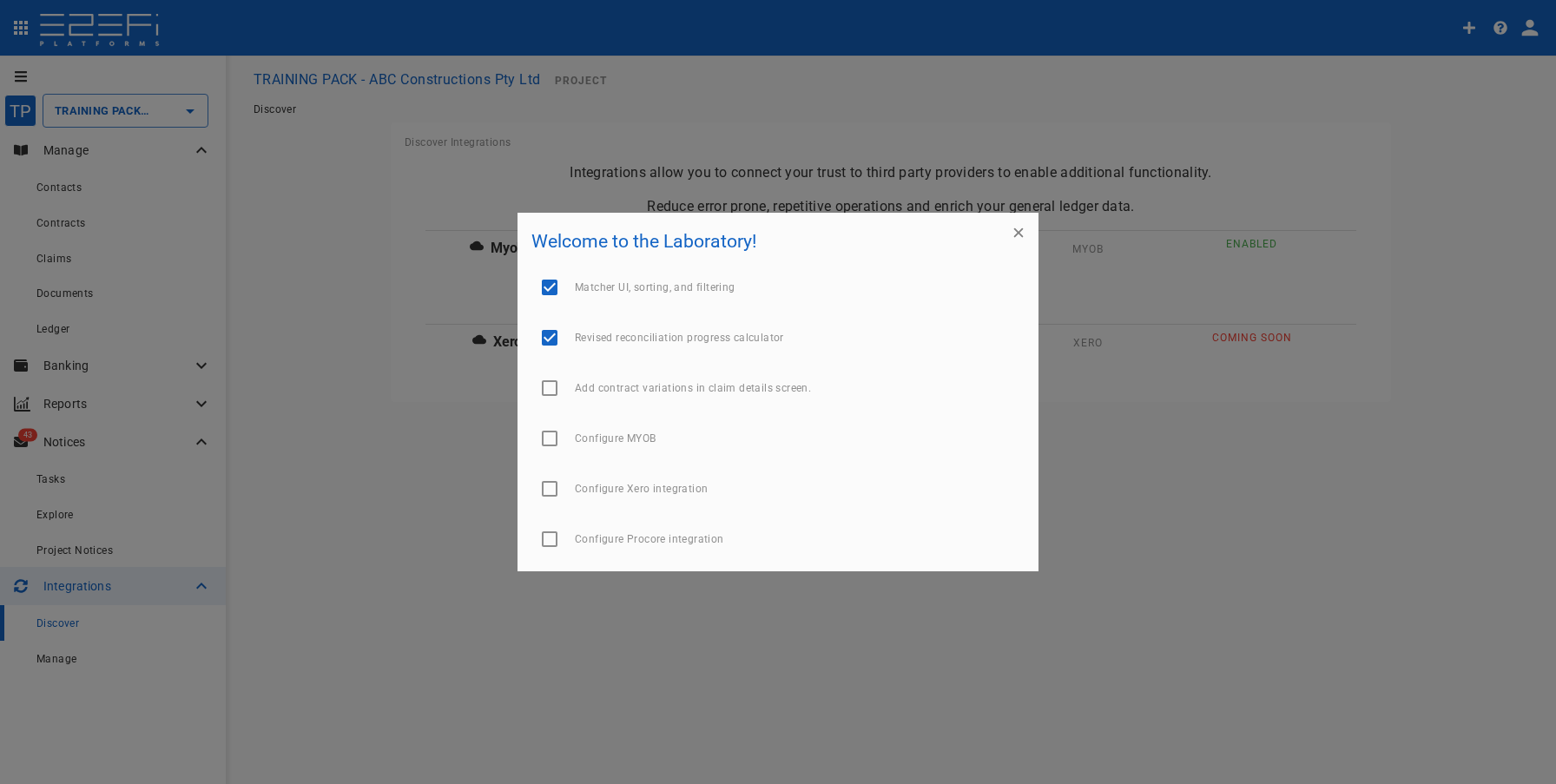
click at [553, 443] on input "checkbox" at bounding box center [549, 438] width 37 height 37
checkbox input "true"
click at [1014, 232] on icon "button" at bounding box center [1018, 233] width 18 height 18
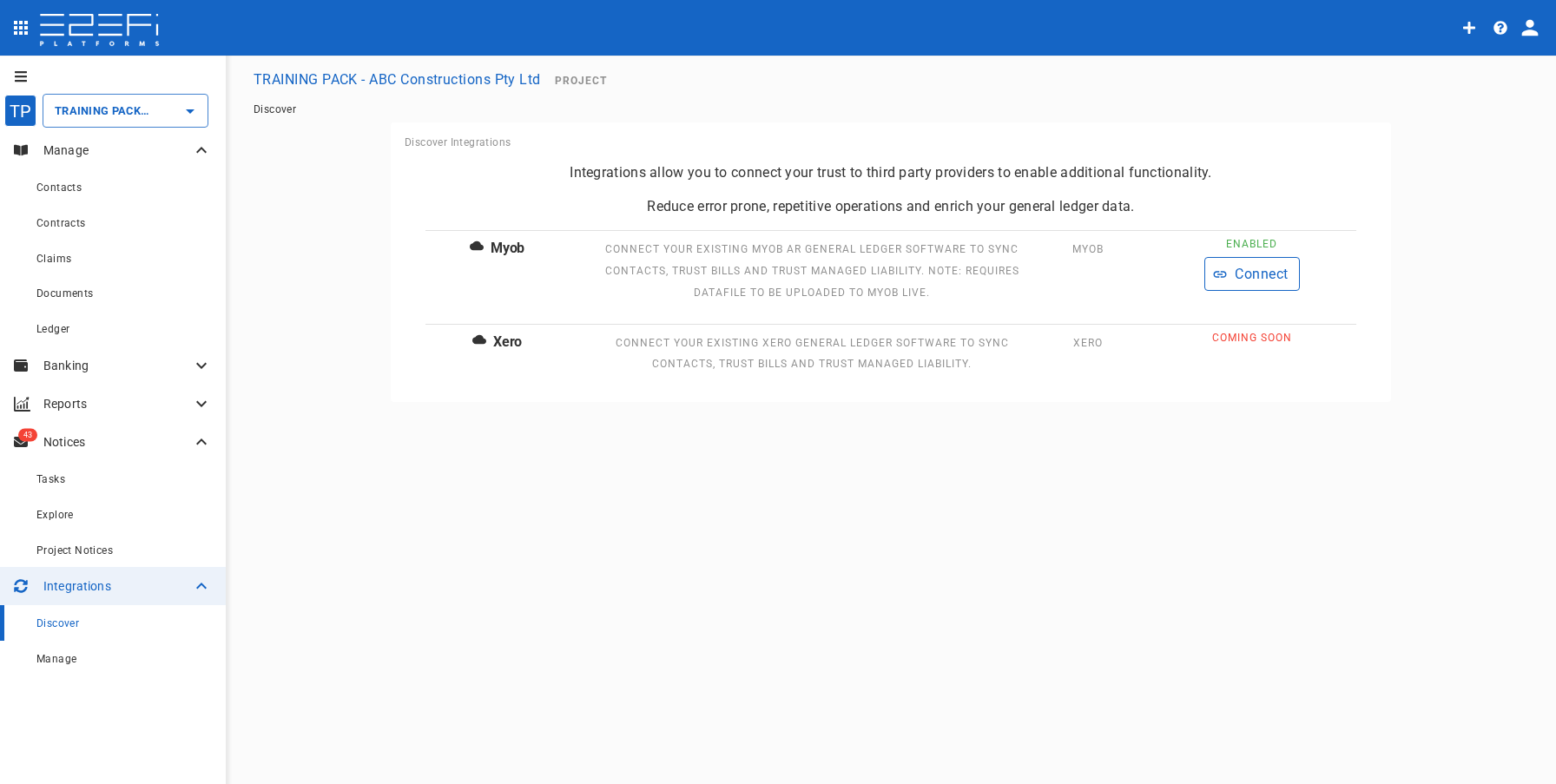
click at [1258, 276] on button "Connect" at bounding box center [1253, 274] width 95 height 34
type input "TRAINING PACK - ABC Constructions Pty Ltd"
click at [1238, 273] on button "Connect" at bounding box center [1253, 274] width 95 height 34
click at [131, 649] on div "Manage" at bounding box center [124, 658] width 176 height 22
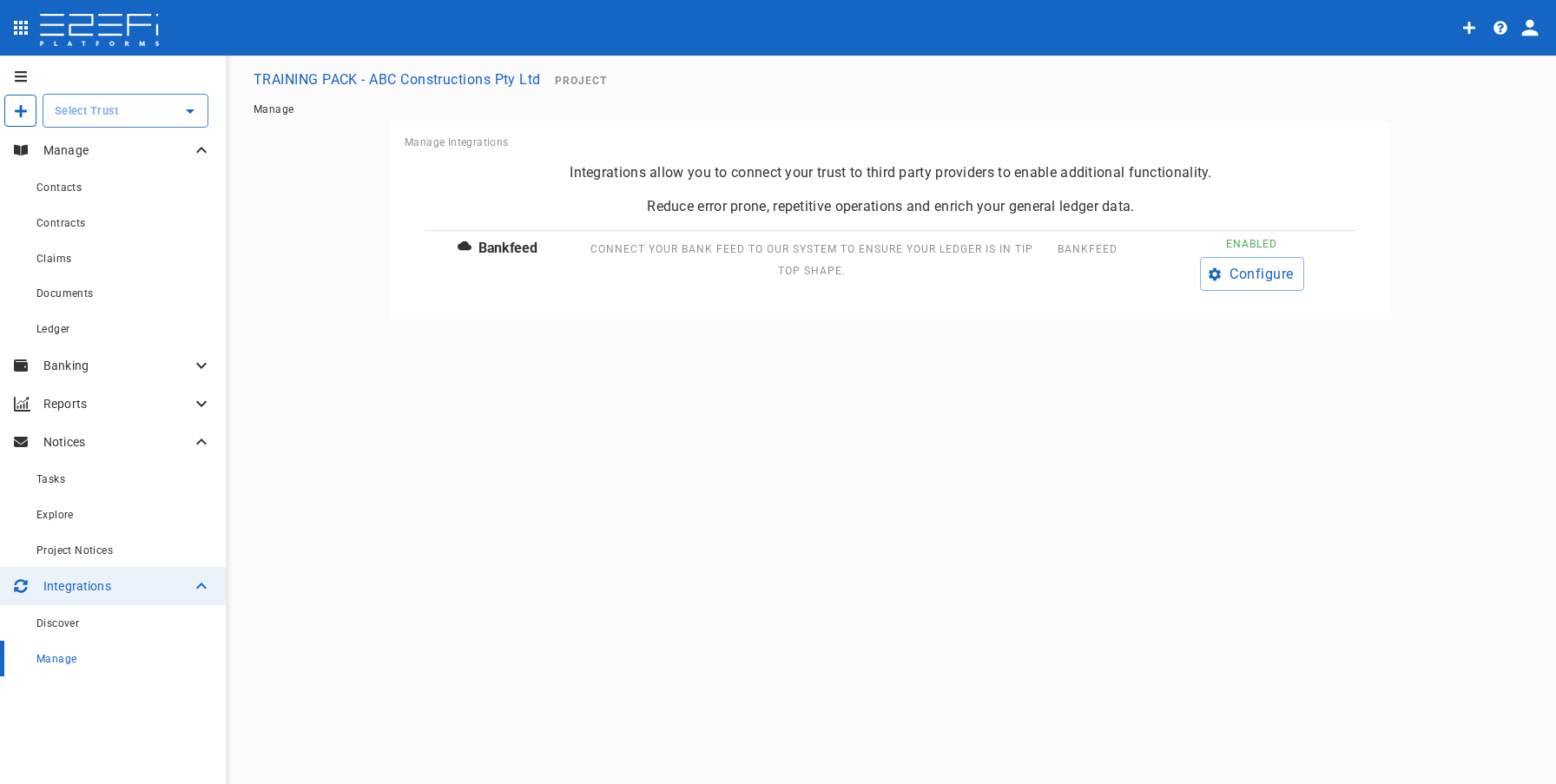
type input "TRAINING PACK - ABC Constructions Pty Ltd"
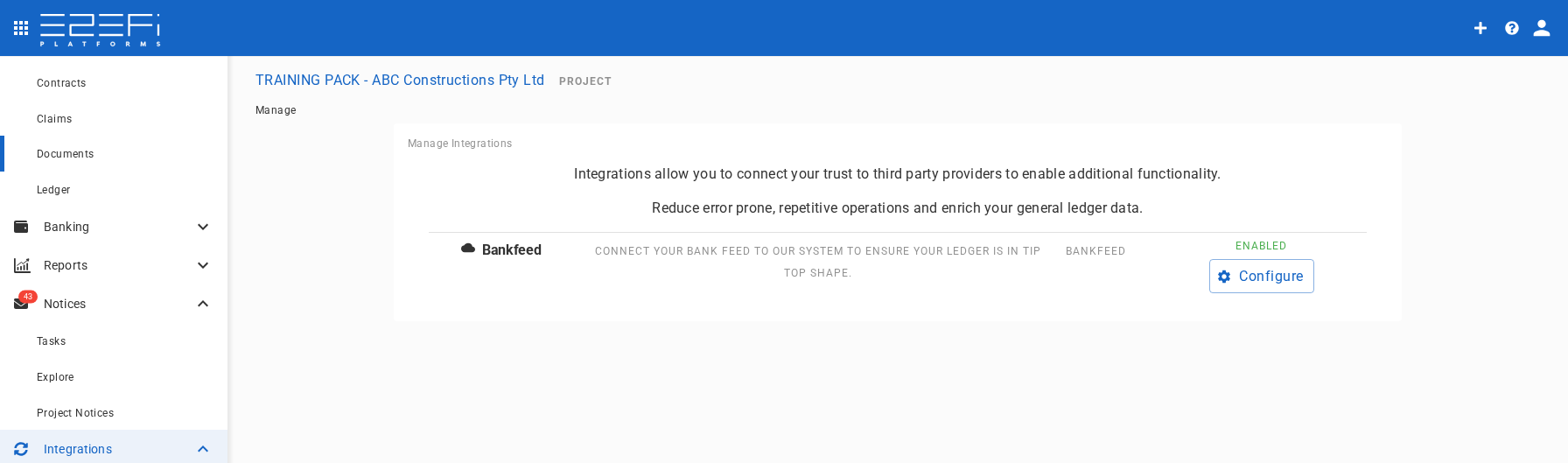
scroll to position [226, 0]
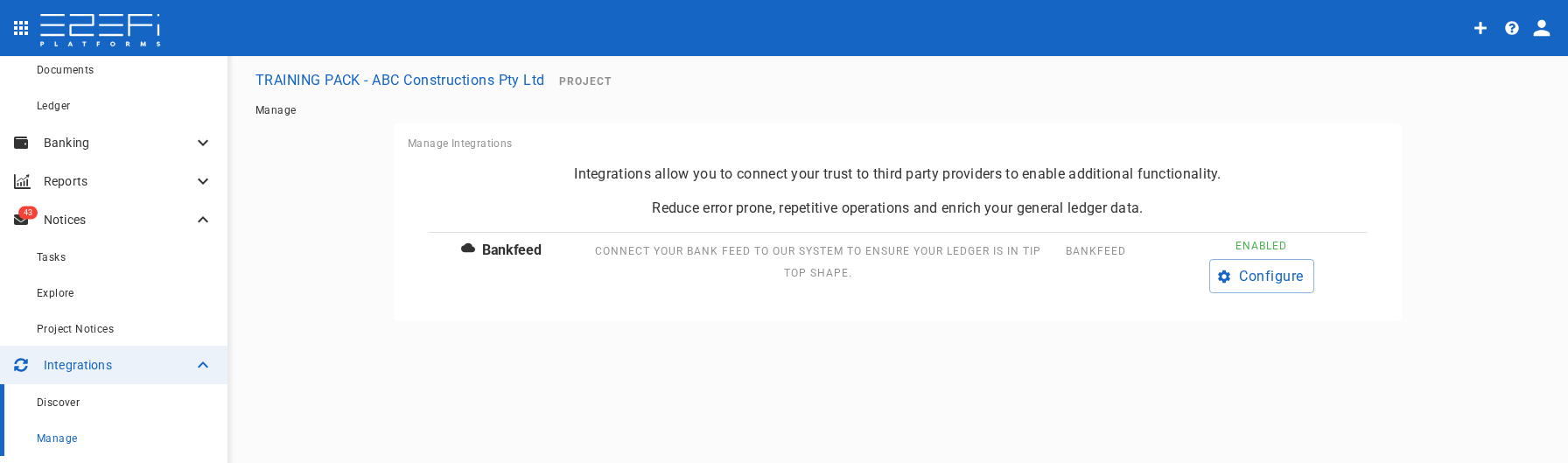
click at [132, 398] on div "Discover" at bounding box center [125, 402] width 177 height 22
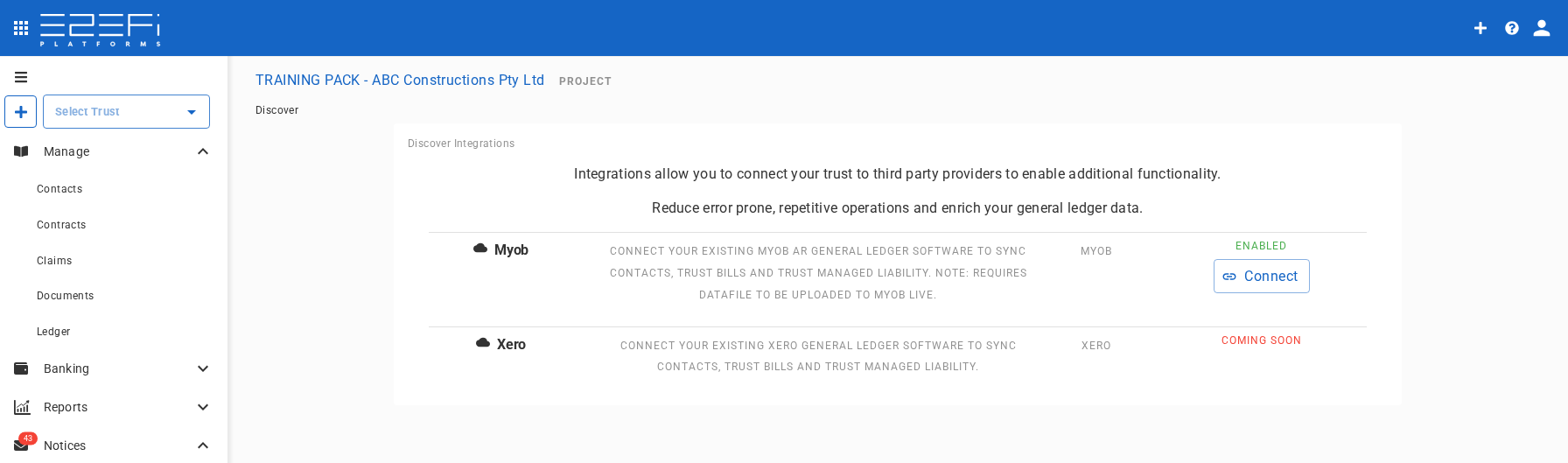
type input "TRAINING PACK - ABC Constructions Pty Ltd"
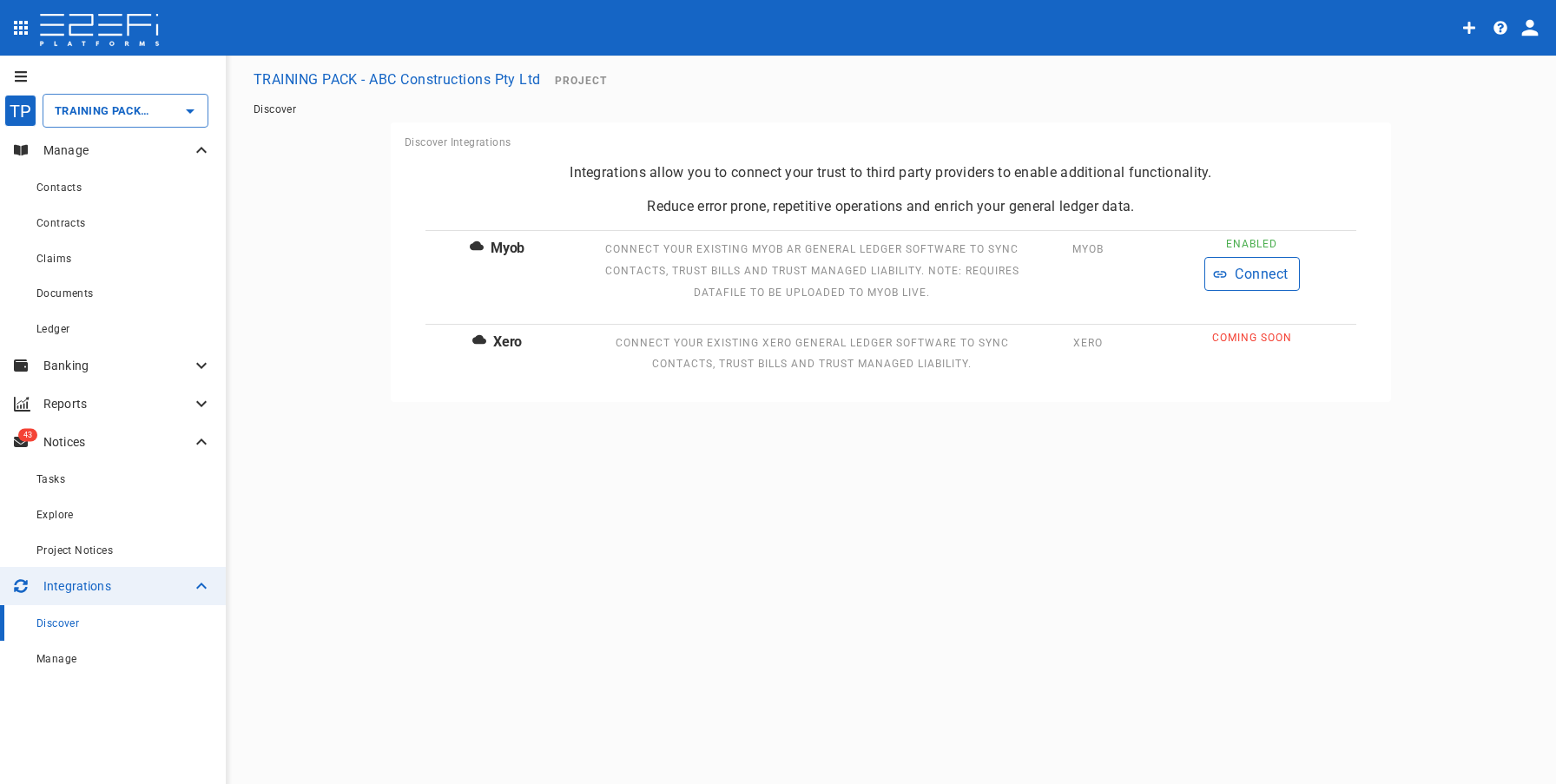
click at [1259, 285] on button "Connect" at bounding box center [1253, 274] width 95 height 34
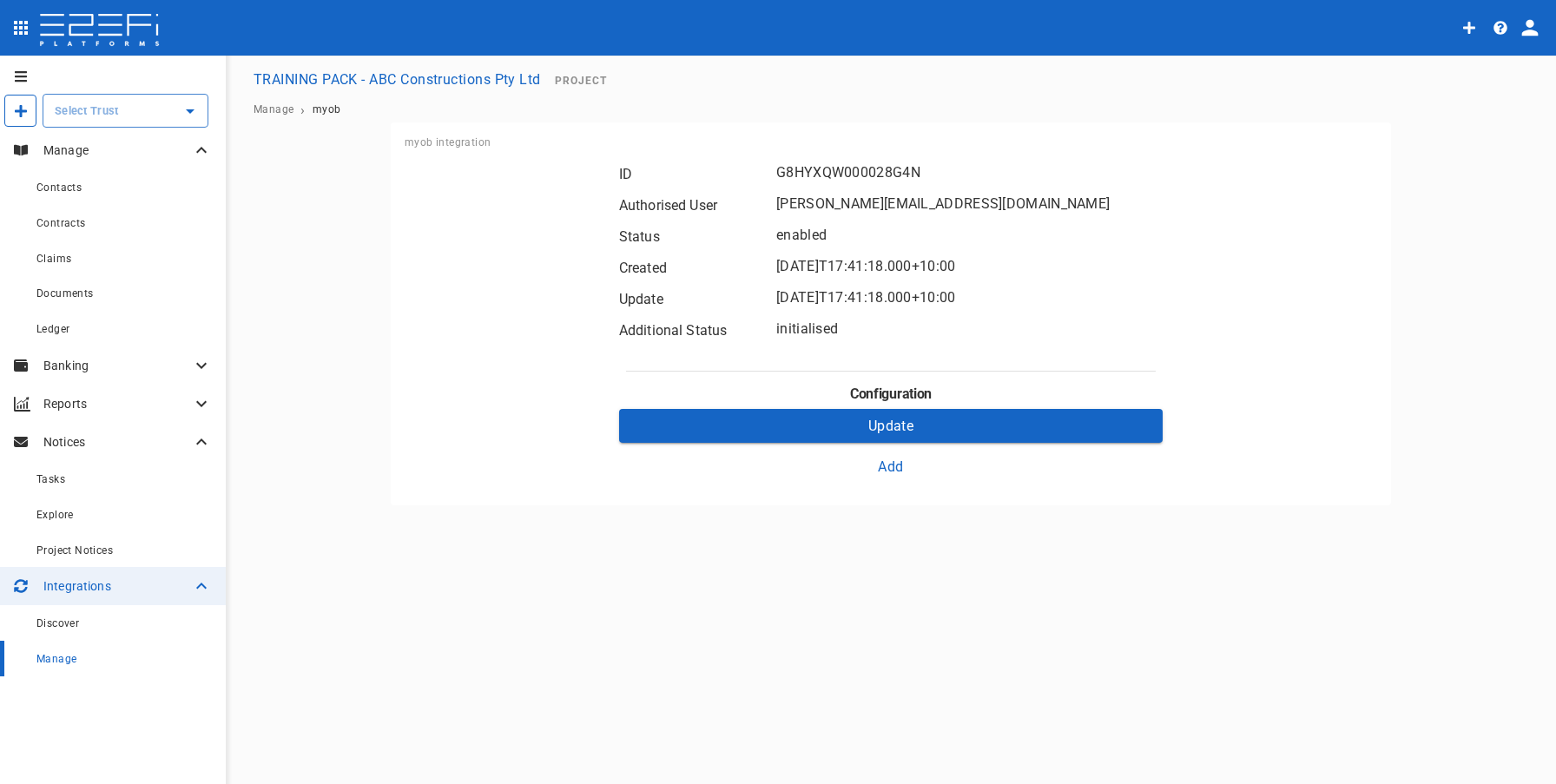
type input "TRAINING PACK - ABC Constructions Pty Ltd"
click at [1472, 367] on main "TRAINING PACK - ABC Constructions Pty Ltd Project Manage › myob myob integratio…" at bounding box center [891, 283] width 1288 height 443
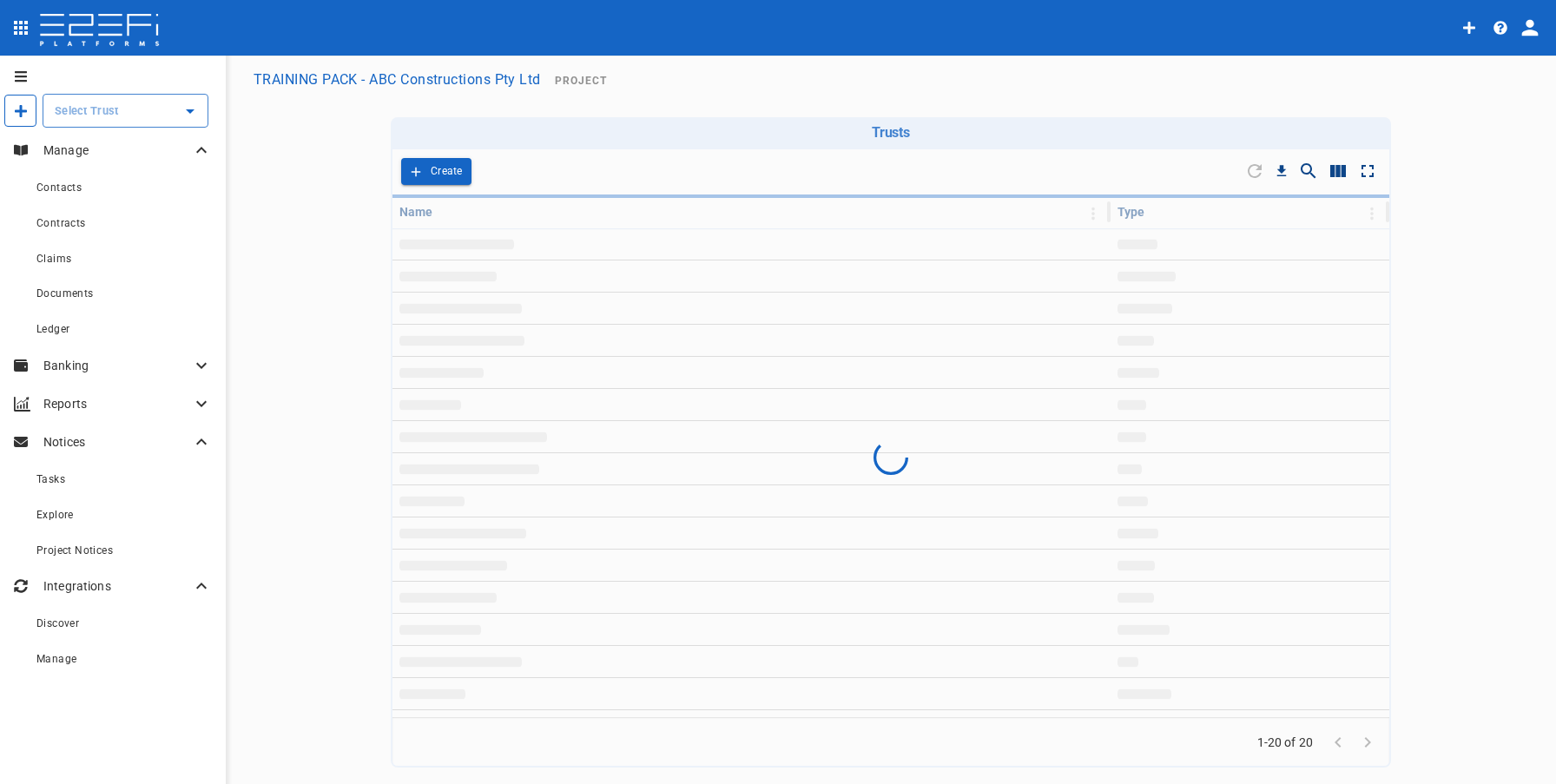
type input "TRAINING PACK - ABC Constructions Pty Ltd"
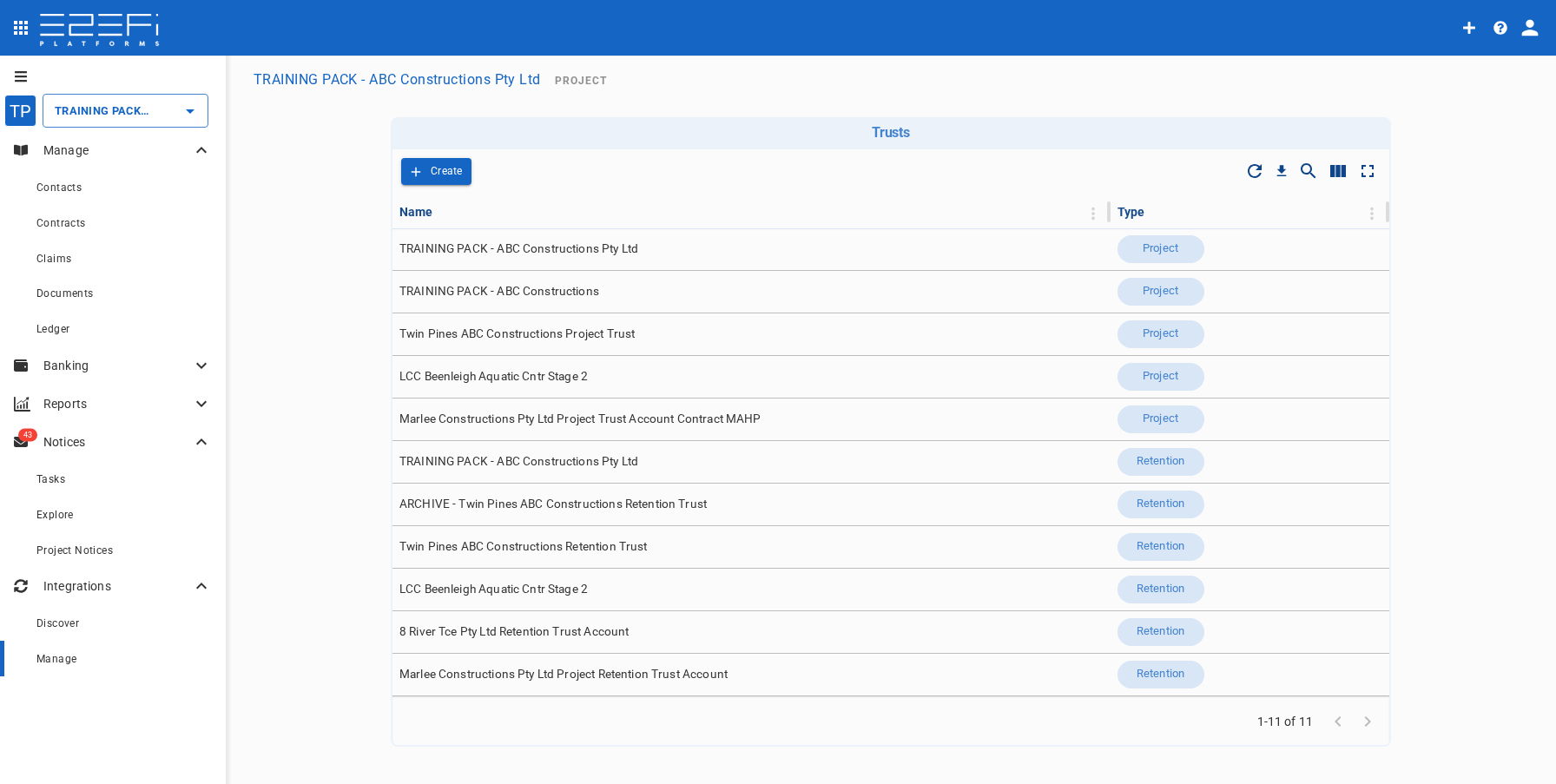
click at [126, 659] on div "Manage" at bounding box center [124, 658] width 176 height 22
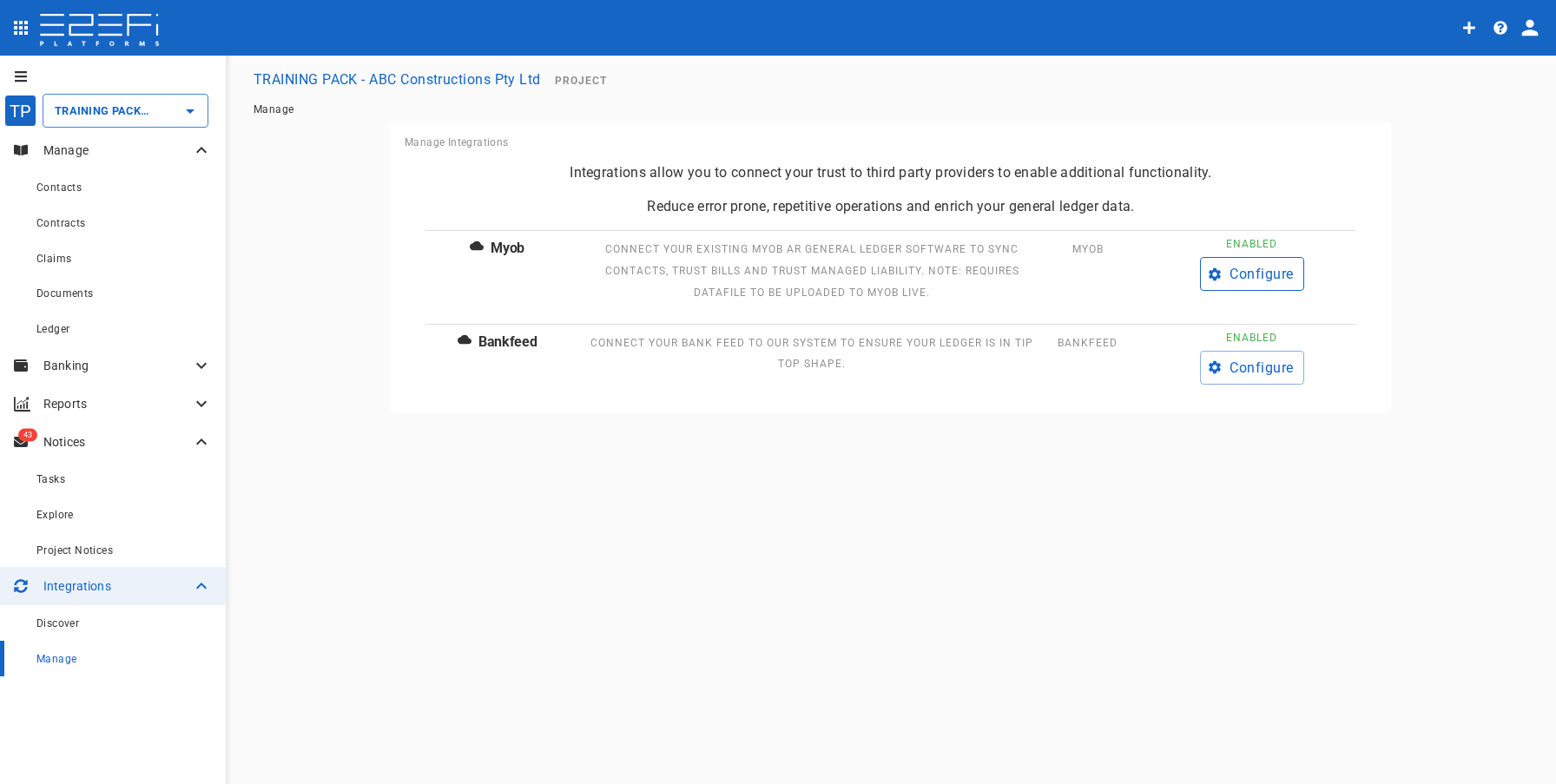
click at [1267, 269] on button "Configure" at bounding box center [1252, 274] width 104 height 34
